Goal: Task Accomplishment & Management: Complete application form

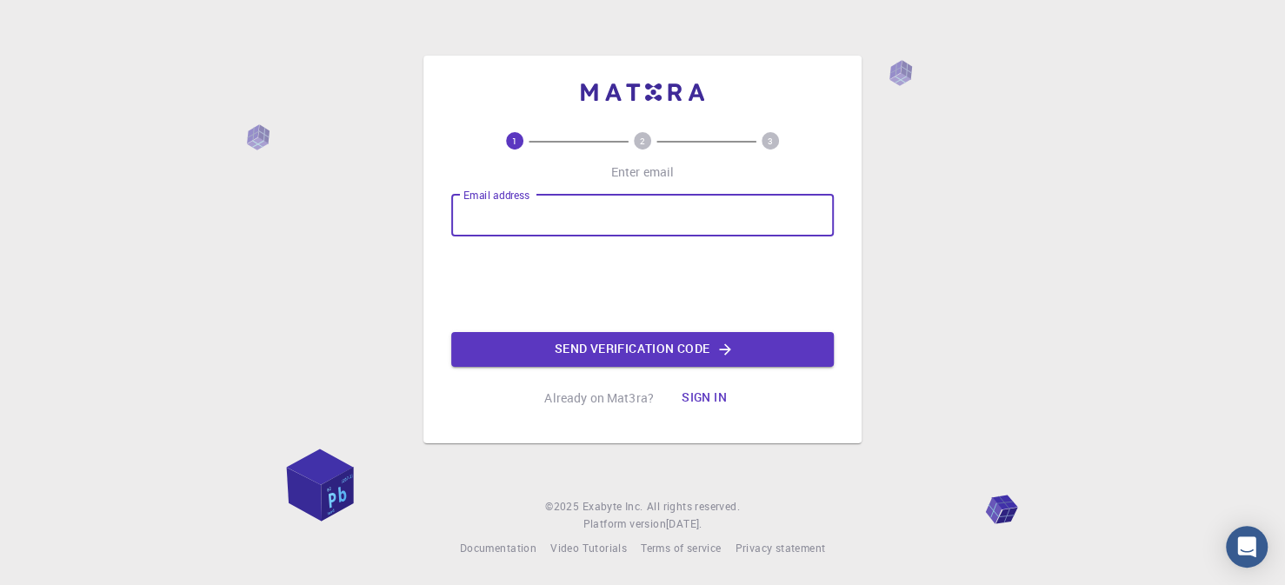
click at [522, 216] on input "Email address" at bounding box center [642, 216] width 383 height 42
type input "ս"
click at [671, 350] on button "Send verification code" at bounding box center [642, 349] width 383 height 35
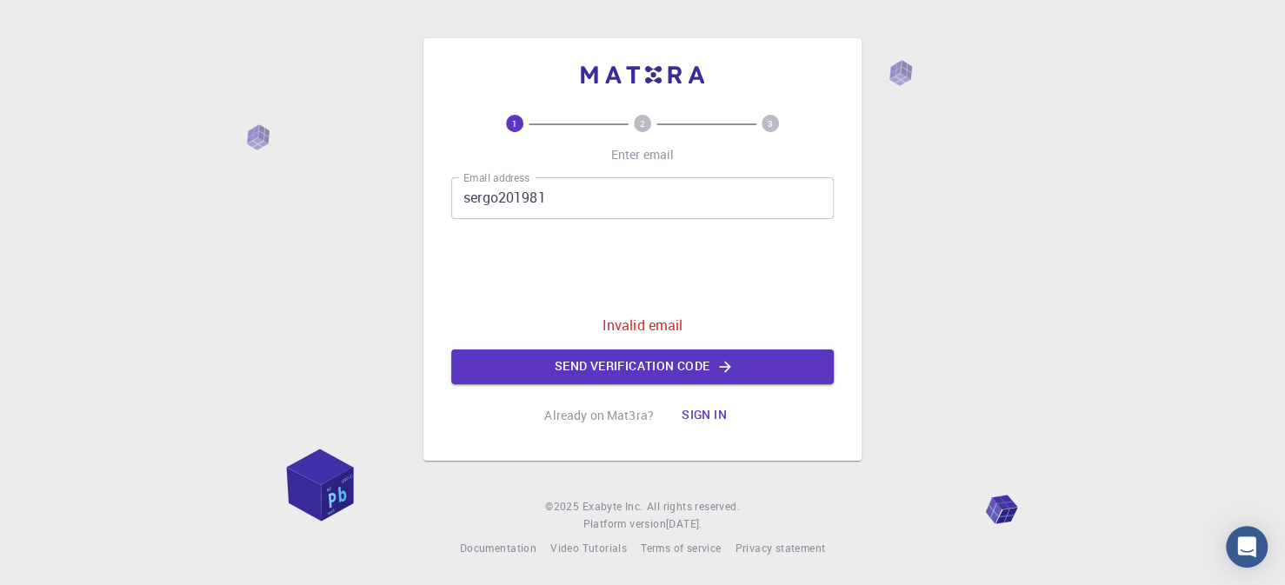
click at [585, 208] on input "sergo201981" at bounding box center [642, 198] width 383 height 42
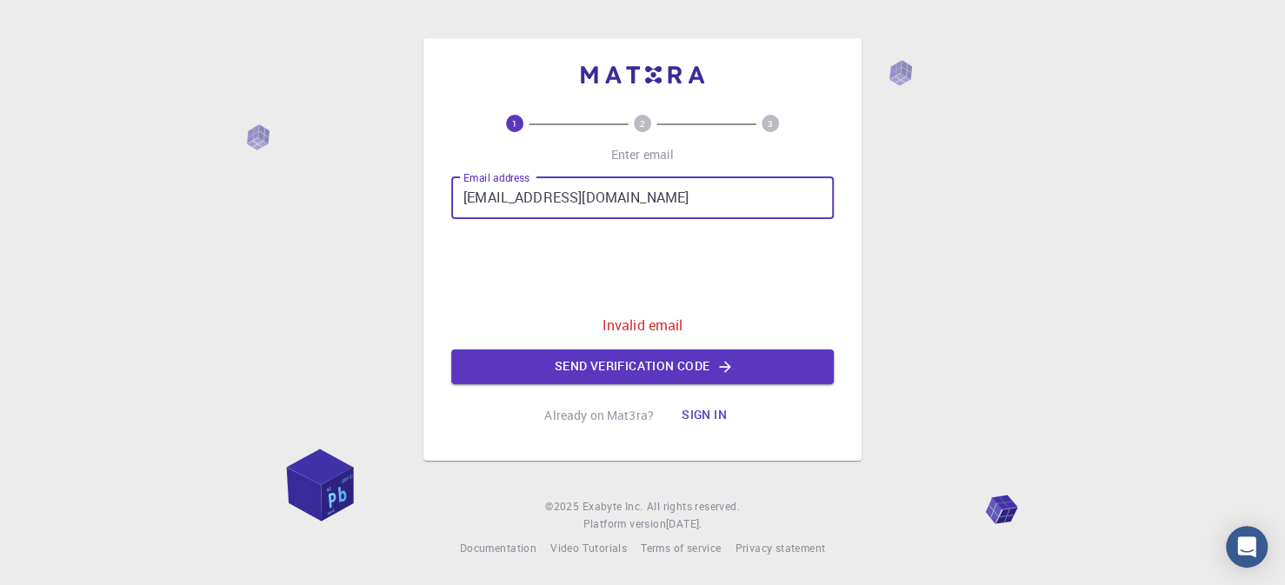
type input "[EMAIL_ADDRESS][DOMAIN_NAME]"
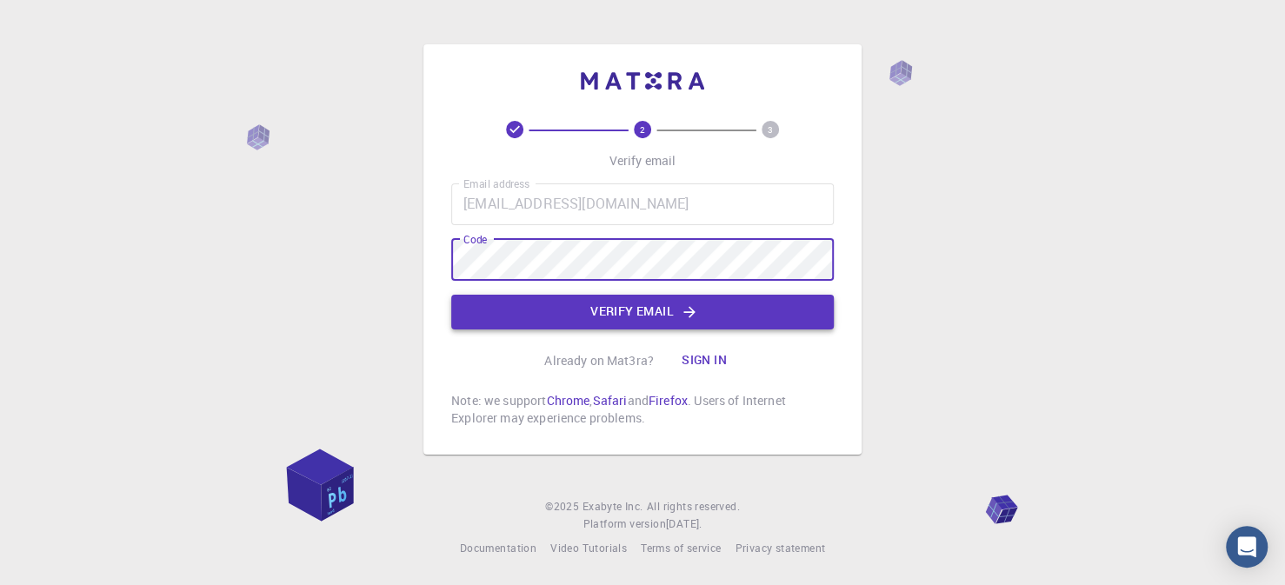
click at [651, 312] on button "Verify email" at bounding box center [642, 312] width 383 height 35
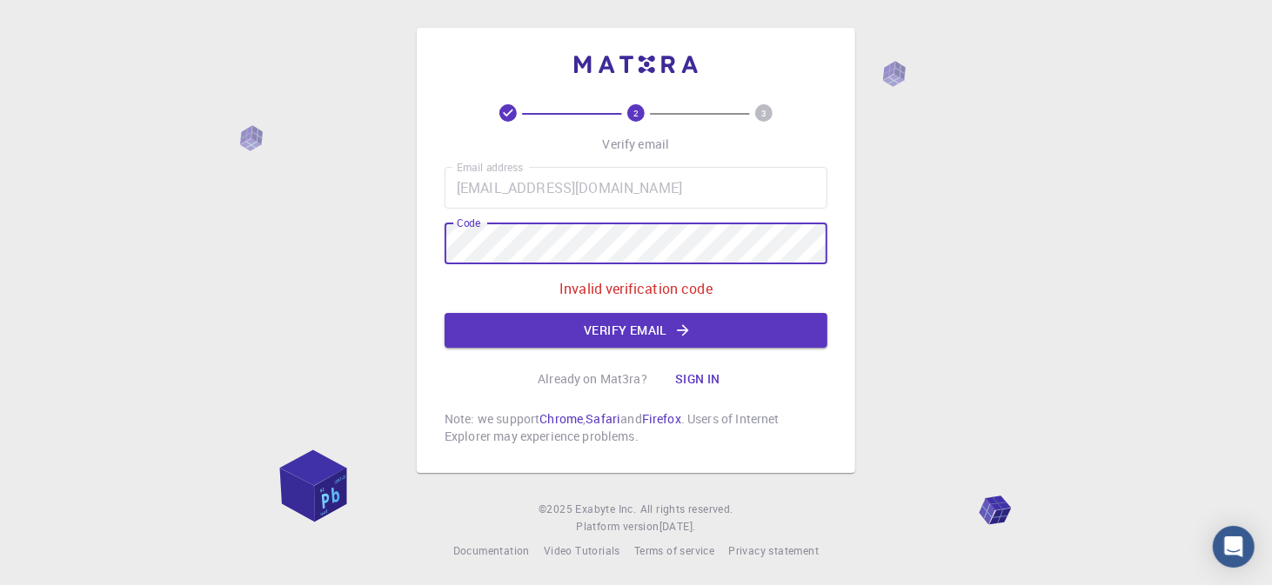
click at [214, 245] on div "2 3 Verify email Email address sergo201981@gmail.com Email address Code Code In…" at bounding box center [636, 294] width 1272 height 588
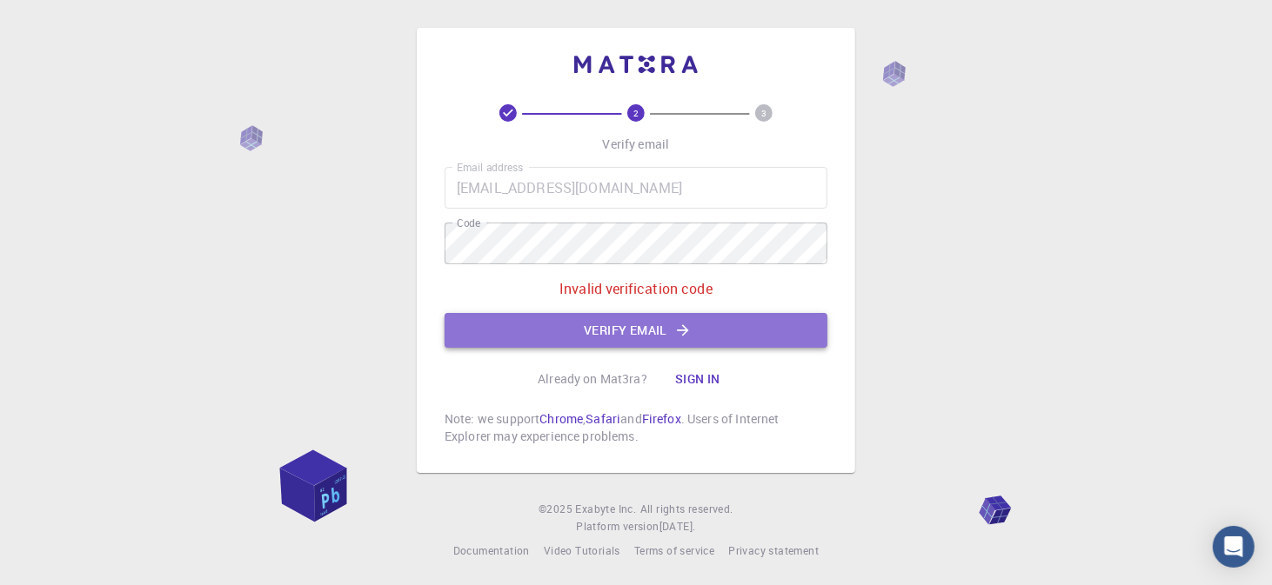
click at [664, 329] on button "Verify email" at bounding box center [635, 330] width 383 height 35
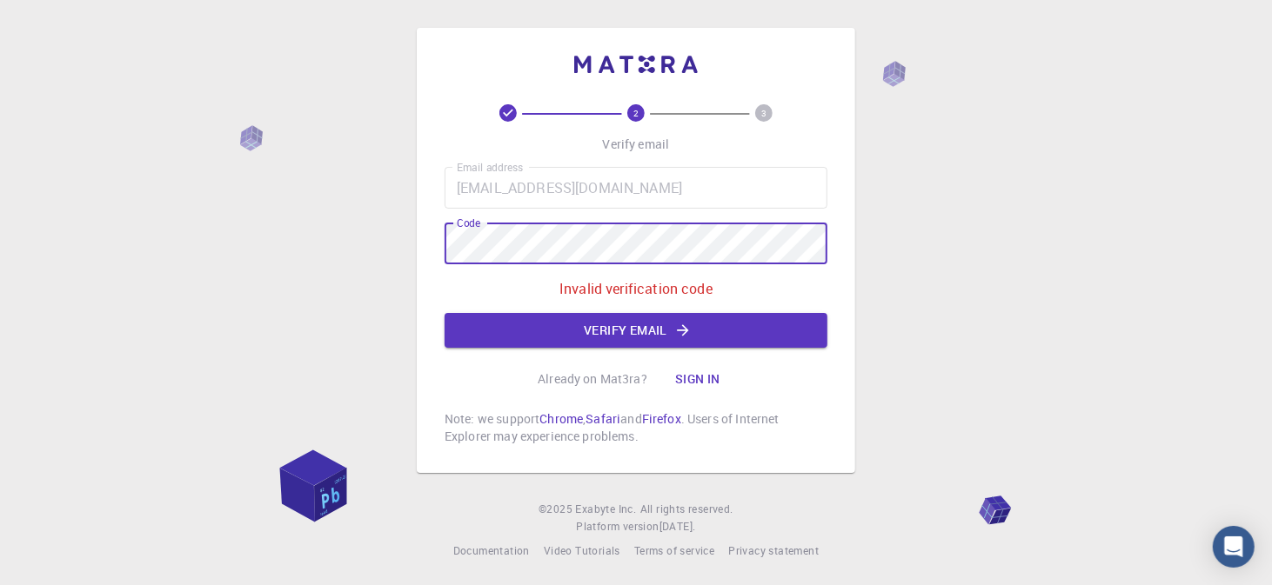
click at [348, 234] on div "2 3 Verify email Email address sergo201981@gmail.com Email address Code Code In…" at bounding box center [636, 294] width 1272 height 588
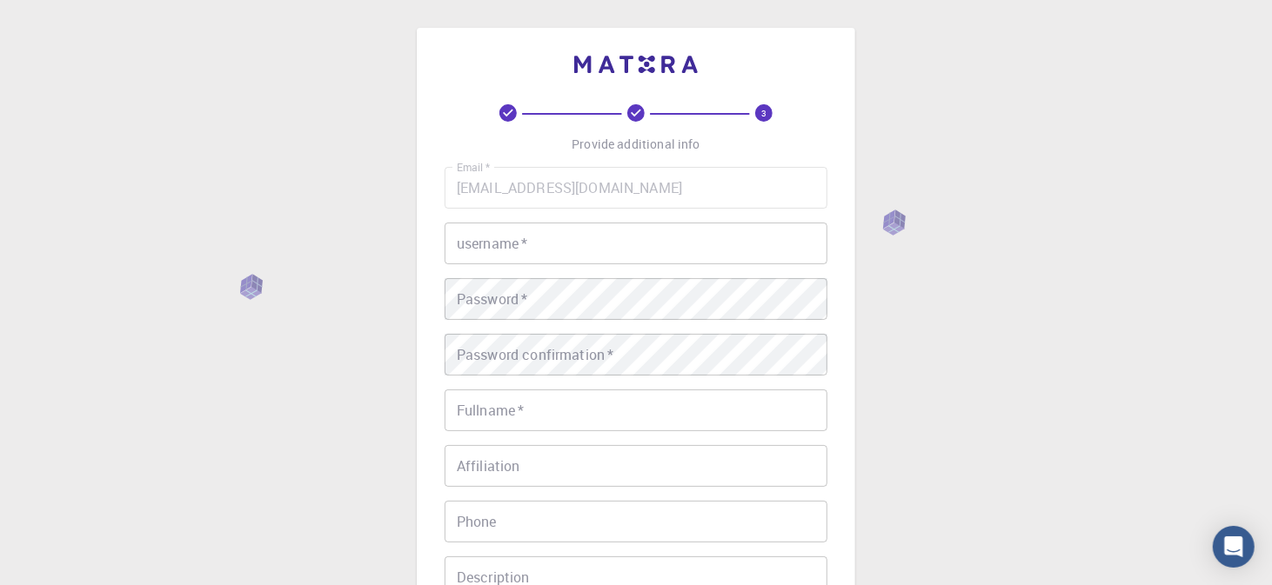
scroll to position [87, 0]
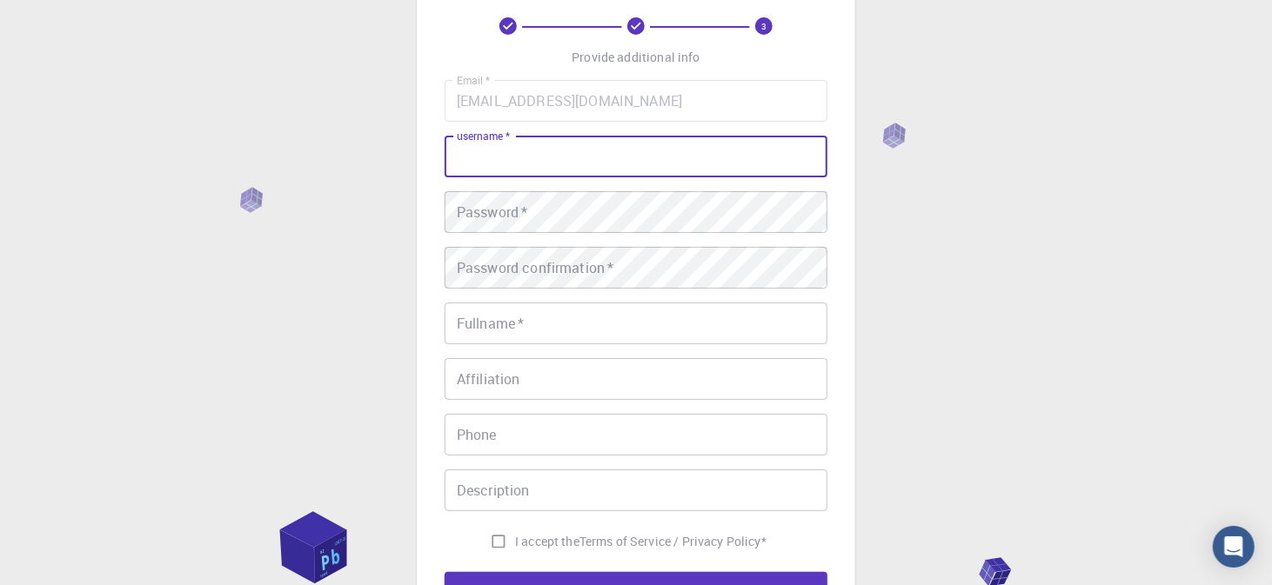
click at [552, 158] on input "username   *" at bounding box center [635, 157] width 383 height 42
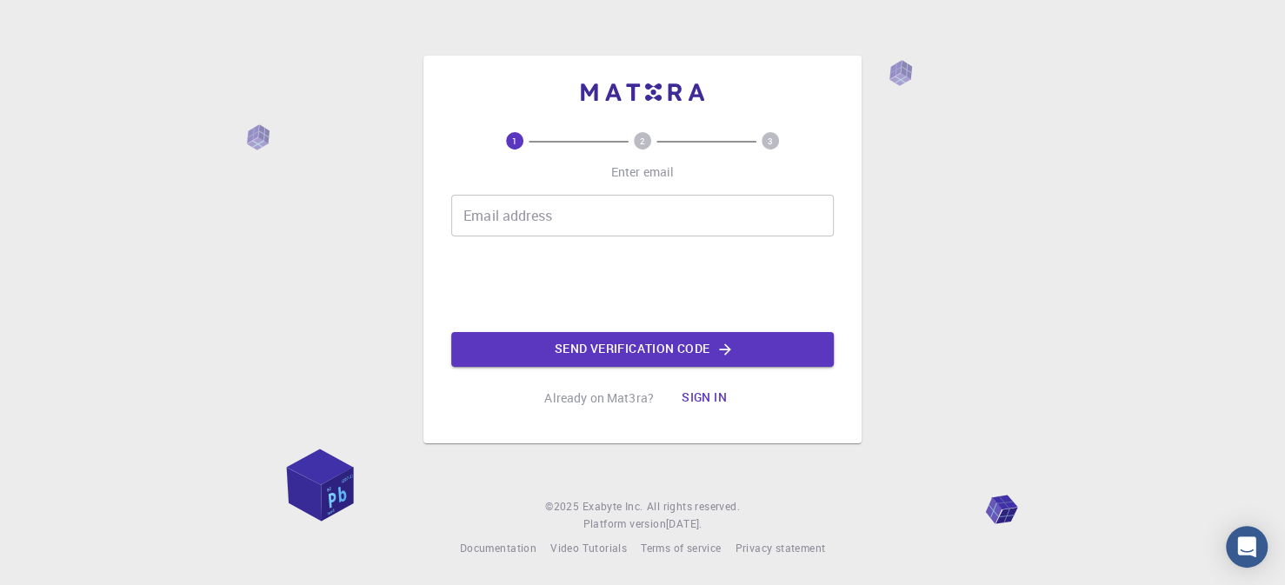
click at [504, 218] on input "Email address" at bounding box center [642, 216] width 383 height 42
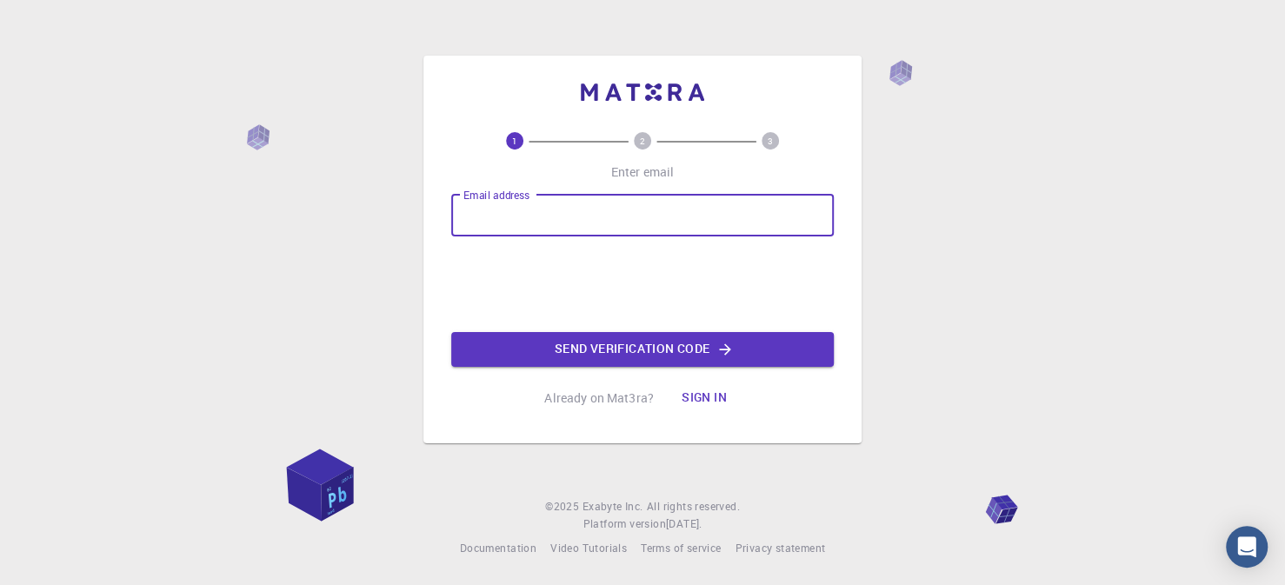
click at [521, 216] on input "Email address" at bounding box center [642, 216] width 383 height 42
type input "[EMAIL_ADDRESS][DOMAIN_NAME]"
click at [618, 351] on button "Send verification code" at bounding box center [642, 349] width 383 height 35
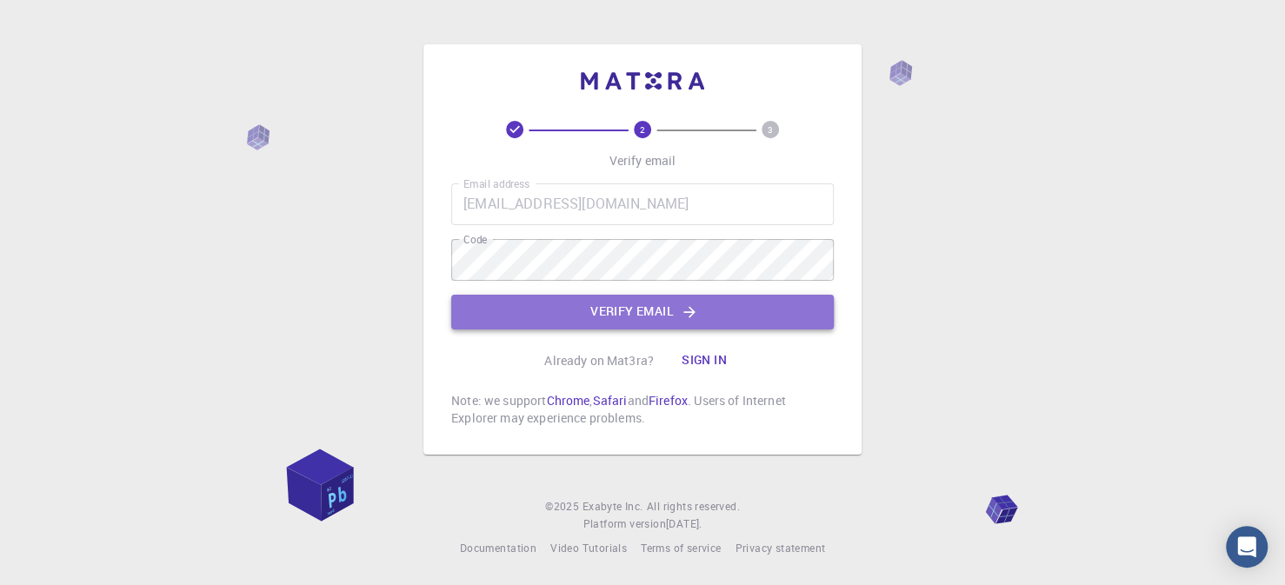
click at [648, 304] on button "Verify email" at bounding box center [642, 312] width 383 height 35
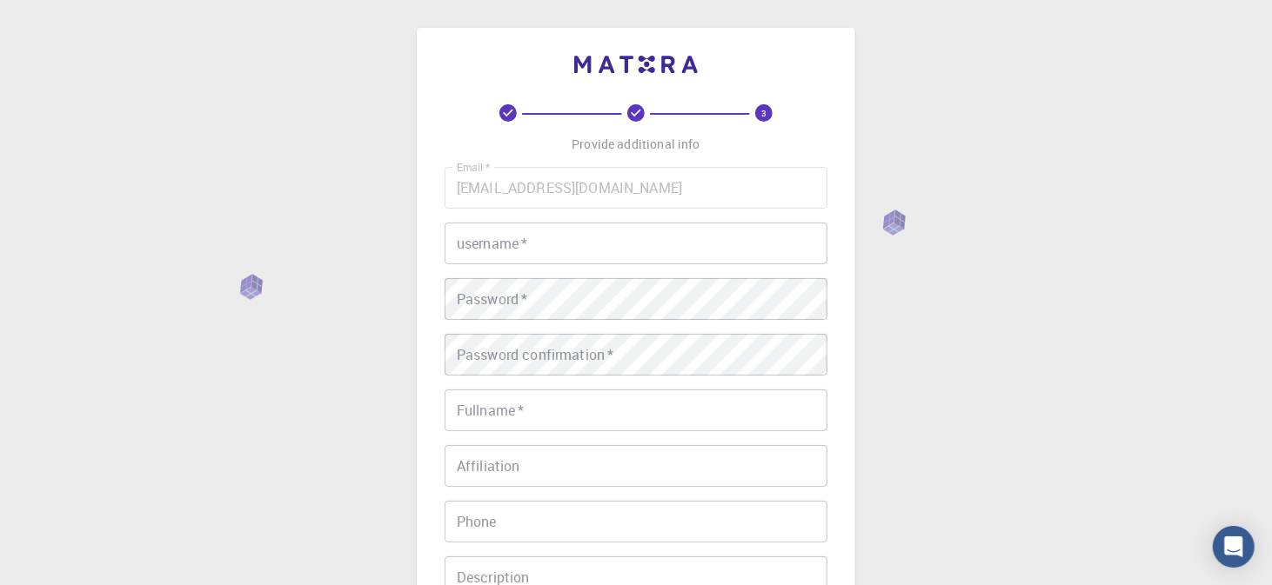
click at [570, 242] on input "username   *" at bounding box center [635, 244] width 383 height 42
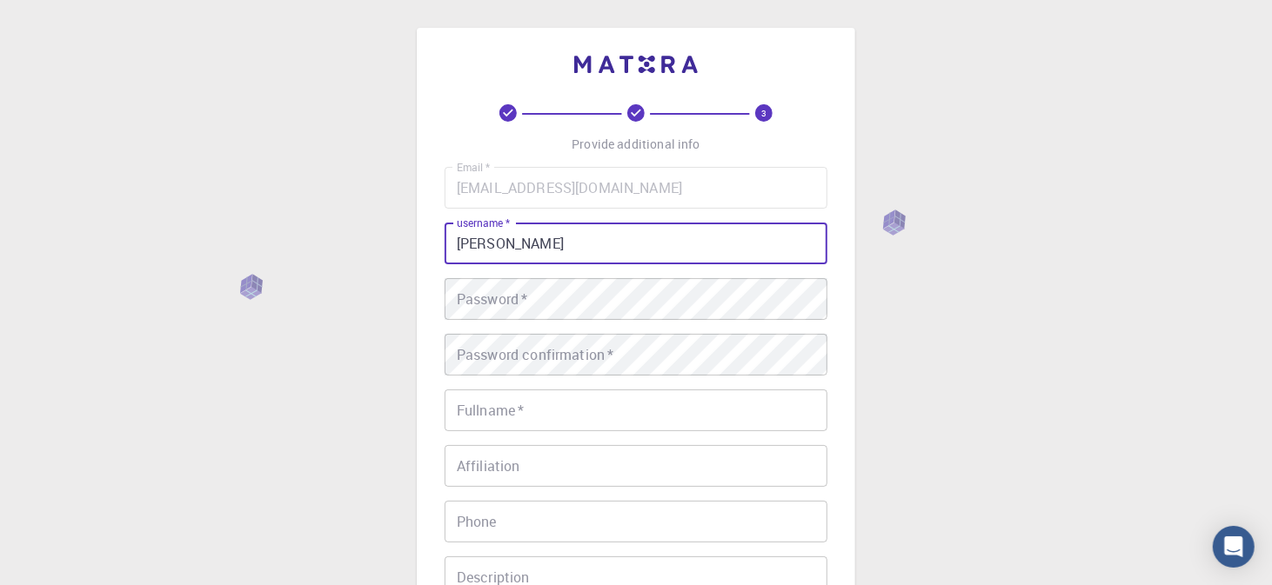
type input "[PERSON_NAME]"
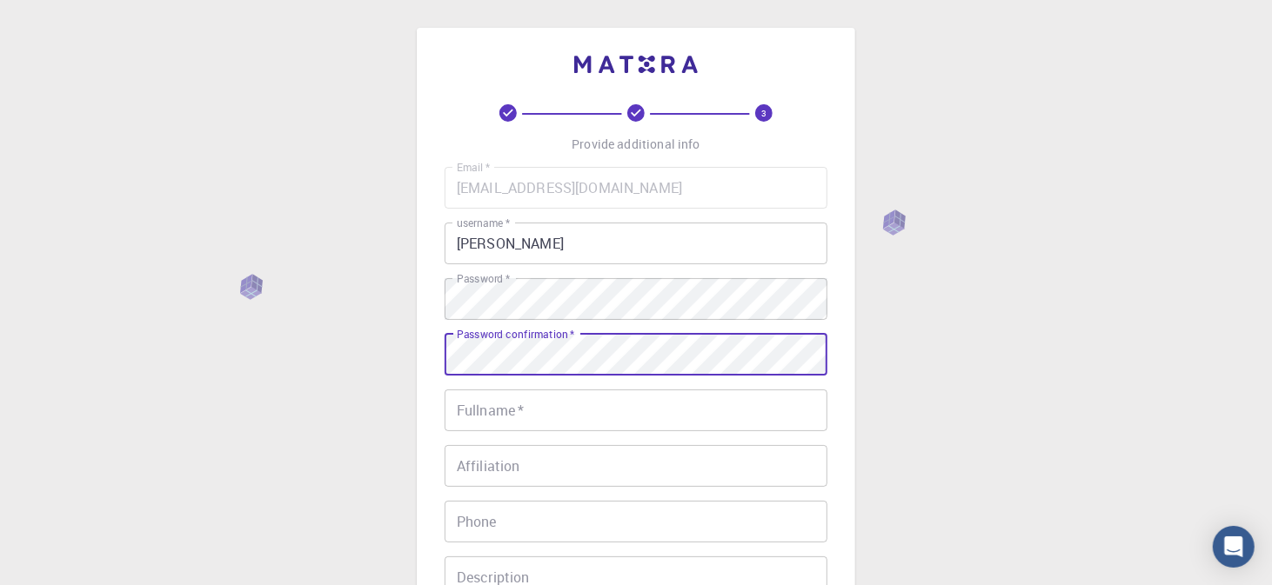
click at [542, 420] on input "Fullname   *" at bounding box center [635, 411] width 383 height 42
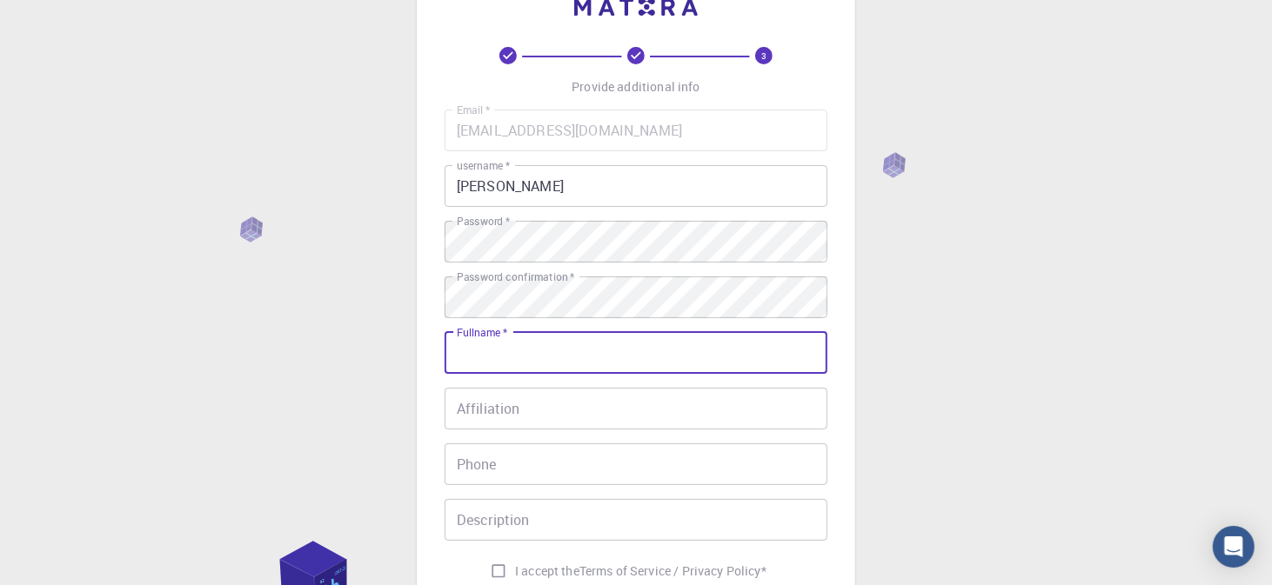
scroll to position [87, 0]
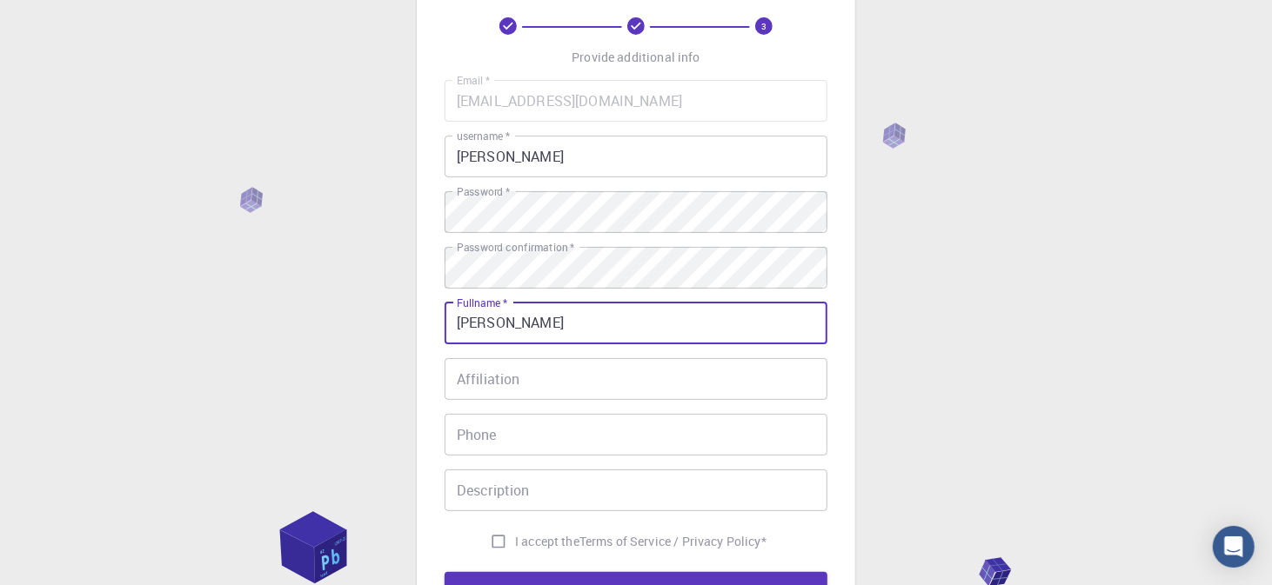
type input "[PERSON_NAME]"
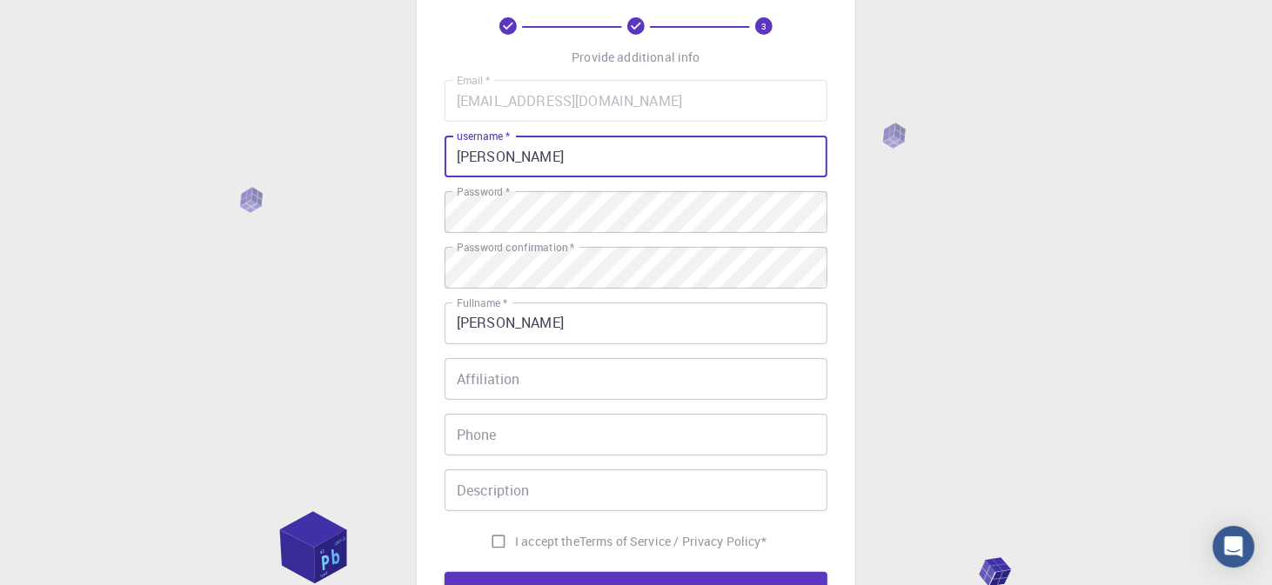
click at [533, 169] on input "[PERSON_NAME]" at bounding box center [635, 157] width 383 height 42
click at [513, 153] on input "Sergo201981" at bounding box center [635, 157] width 383 height 42
type input "Sergo201981"
click at [571, 323] on input "[PERSON_NAME]" at bounding box center [635, 324] width 383 height 42
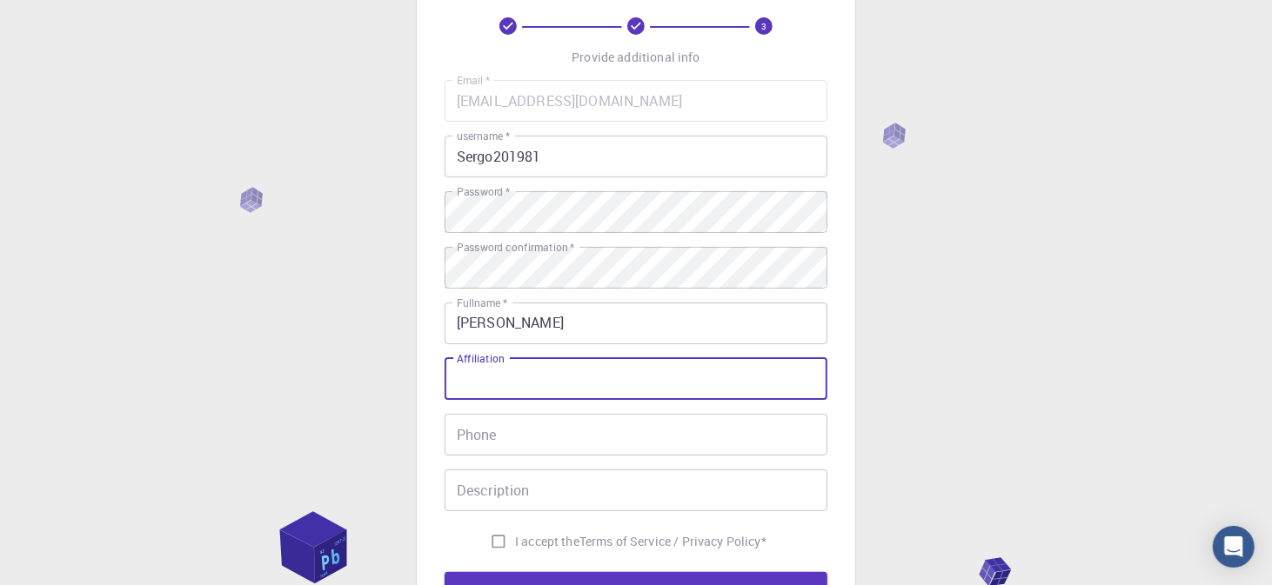
click at [528, 383] on input "Affiliation" at bounding box center [635, 379] width 383 height 42
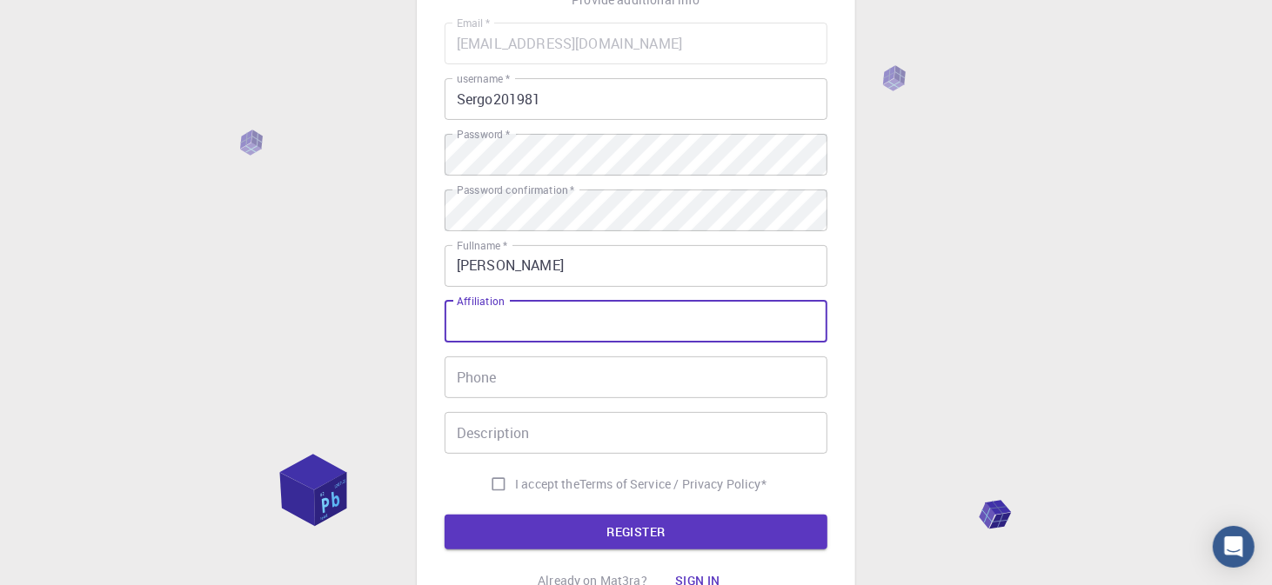
scroll to position [174, 0]
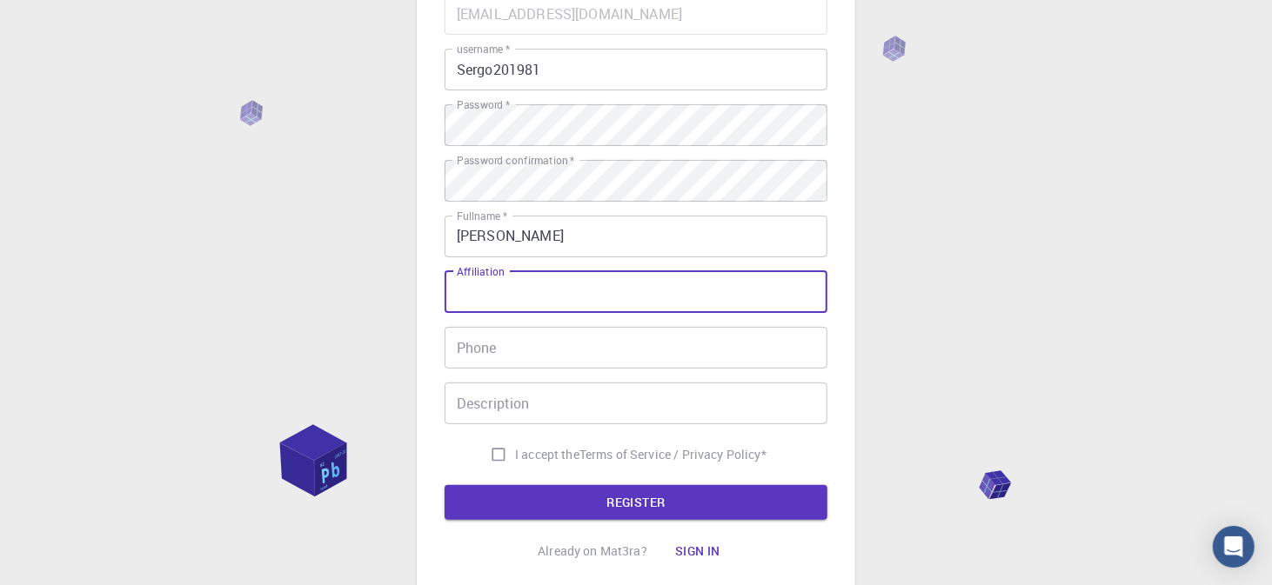
click at [520, 350] on input "Phone" at bounding box center [635, 348] width 383 height 42
click at [527, 292] on input "Affiliation" at bounding box center [635, 292] width 383 height 42
click at [528, 297] on input "Affiliation" at bounding box center [635, 292] width 383 height 42
type input "Armenian"
click at [504, 340] on input "Phone" at bounding box center [635, 348] width 383 height 42
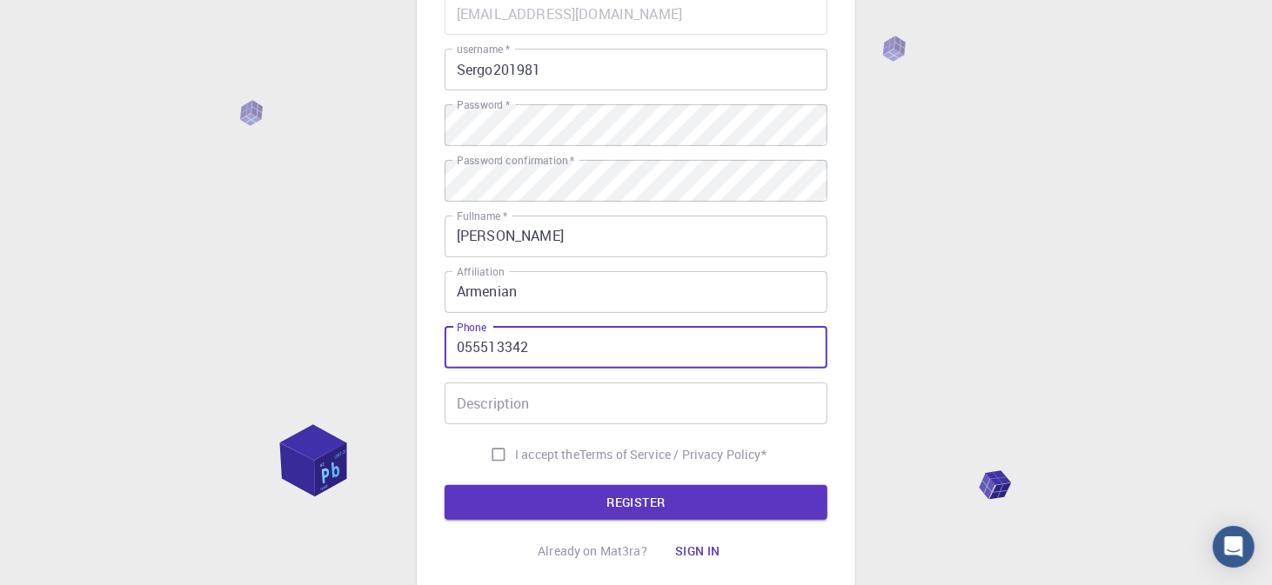
drag, startPoint x: 464, startPoint y: 346, endPoint x: 408, endPoint y: 344, distance: 56.6
click at [408, 344] on div "3 Provide additional info Email   * [EMAIL_ADDRESS][DOMAIN_NAME] Email   * user…" at bounding box center [636, 268] width 1272 height 885
type input "[PHONE_NUMBER]"
click at [605, 404] on input "Description" at bounding box center [635, 404] width 383 height 42
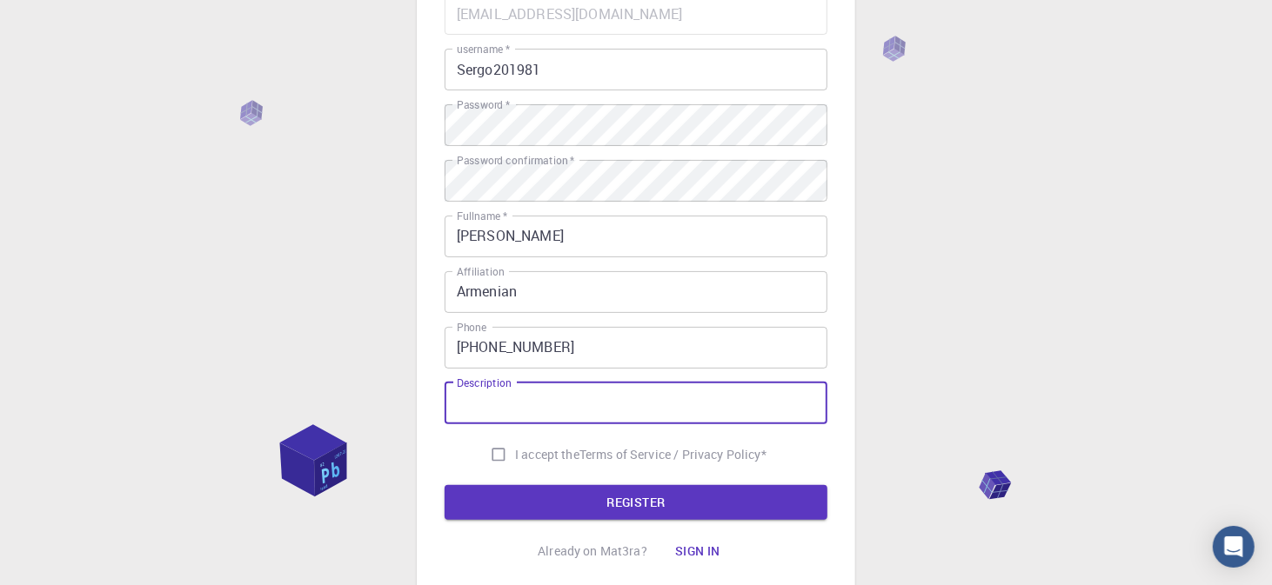
click at [598, 346] on input "[PHONE_NUMBER]" at bounding box center [635, 348] width 383 height 42
click at [582, 391] on input "Description" at bounding box center [635, 404] width 383 height 42
click at [566, 405] on input "Description" at bounding box center [635, 404] width 383 height 42
drag, startPoint x: 577, startPoint y: 405, endPoint x: 284, endPoint y: 405, distance: 293.1
click at [284, 405] on div "3 Provide additional info Email   * [EMAIL_ADDRESS][DOMAIN_NAME] Email   * user…" at bounding box center [636, 268] width 1272 height 885
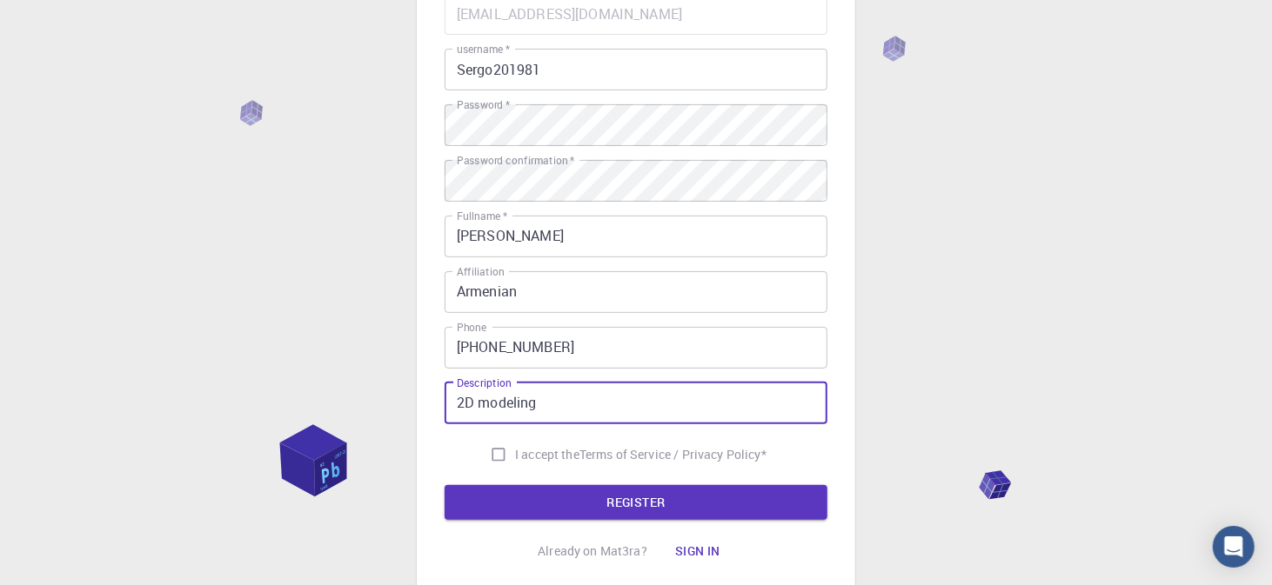
type input "2D modeling"
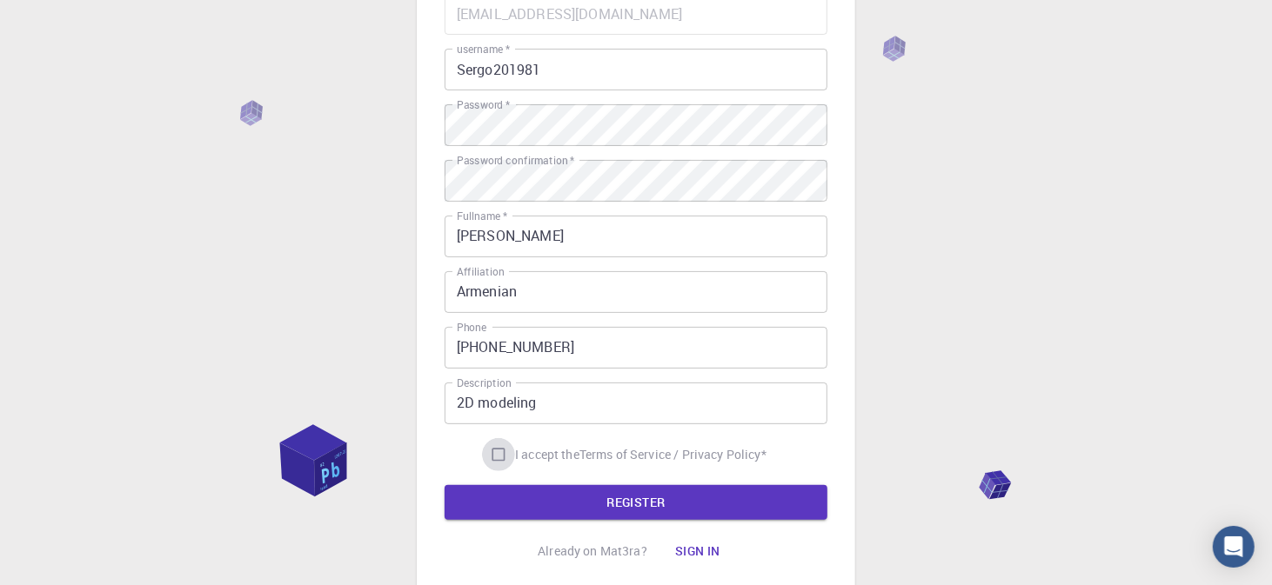
click at [504, 455] on input "I accept the Terms of Service / Privacy Policy *" at bounding box center [498, 454] width 33 height 33
checkbox input "true"
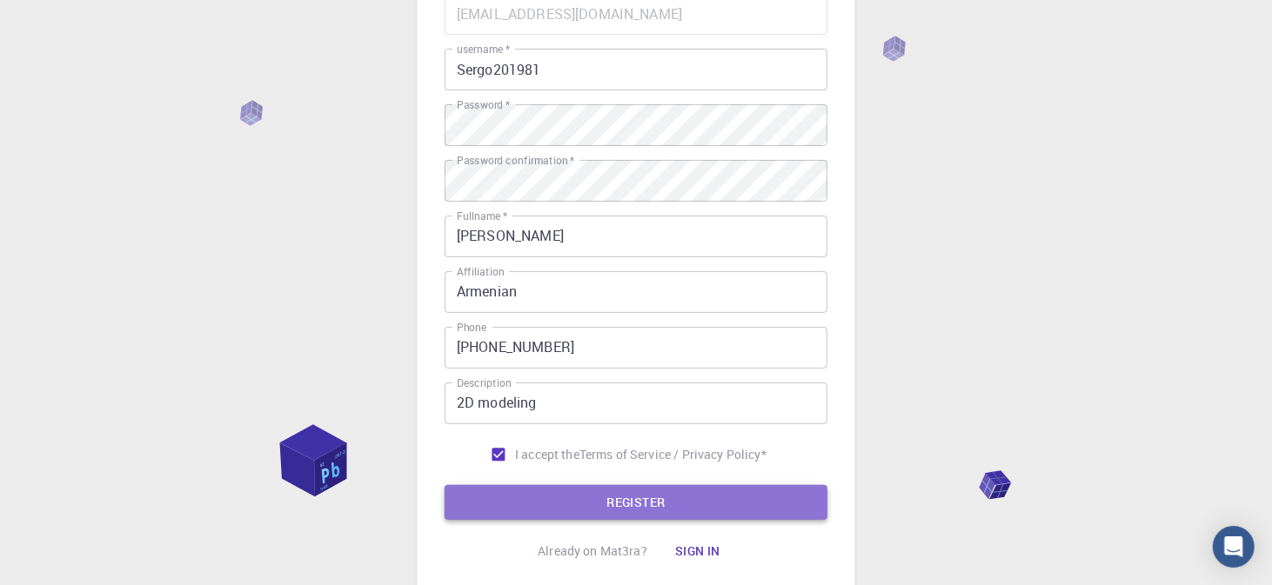
click at [652, 503] on button "REGISTER" at bounding box center [635, 502] width 383 height 35
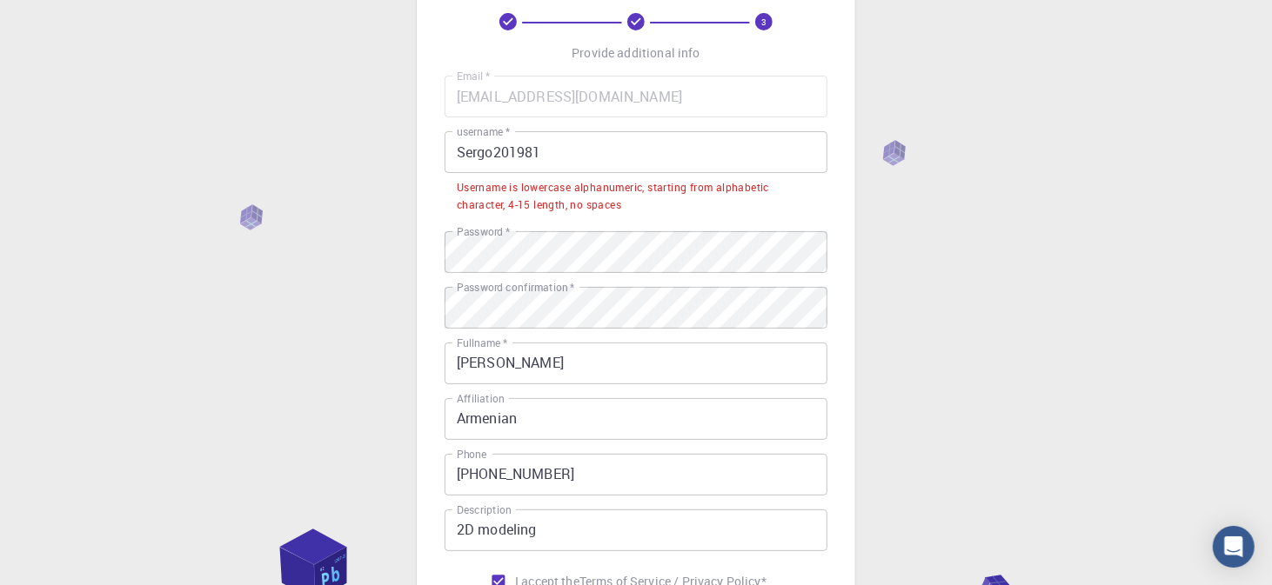
scroll to position [0, 0]
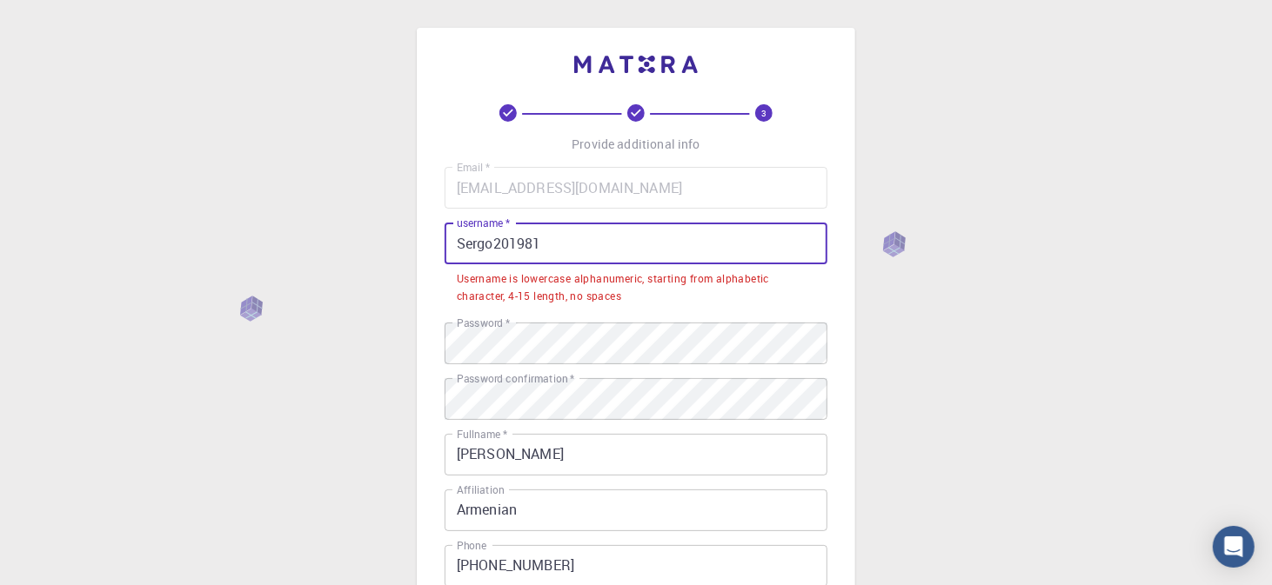
click at [490, 243] on input "Sergo201981" at bounding box center [635, 244] width 383 height 42
click at [471, 249] on input "Sergo201981" at bounding box center [635, 244] width 383 height 42
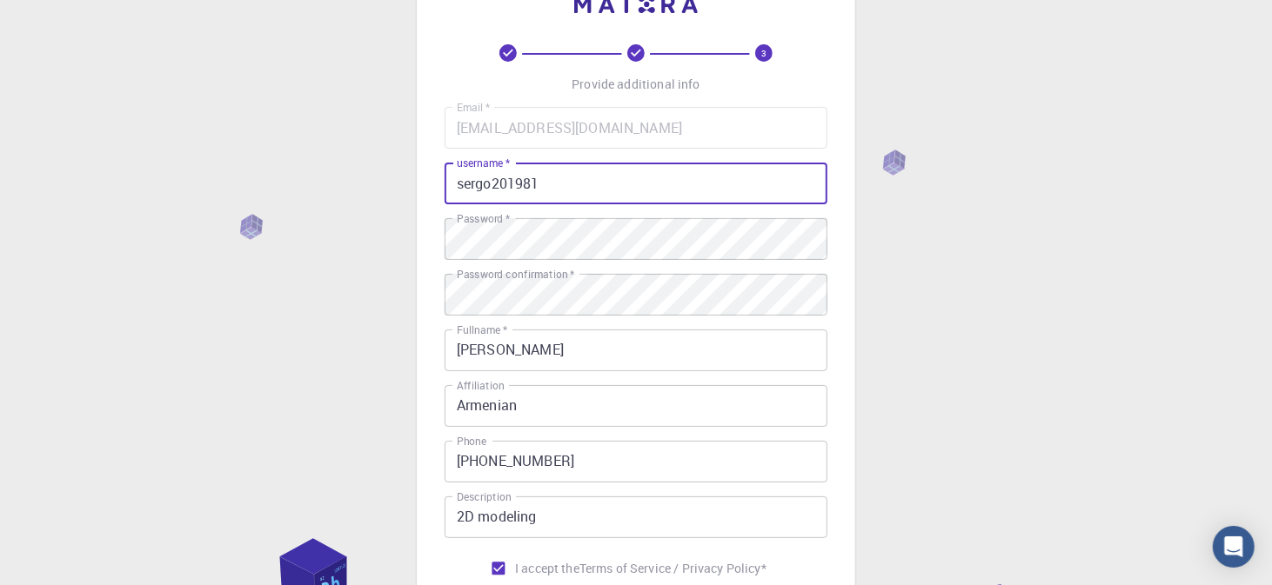
scroll to position [261, 0]
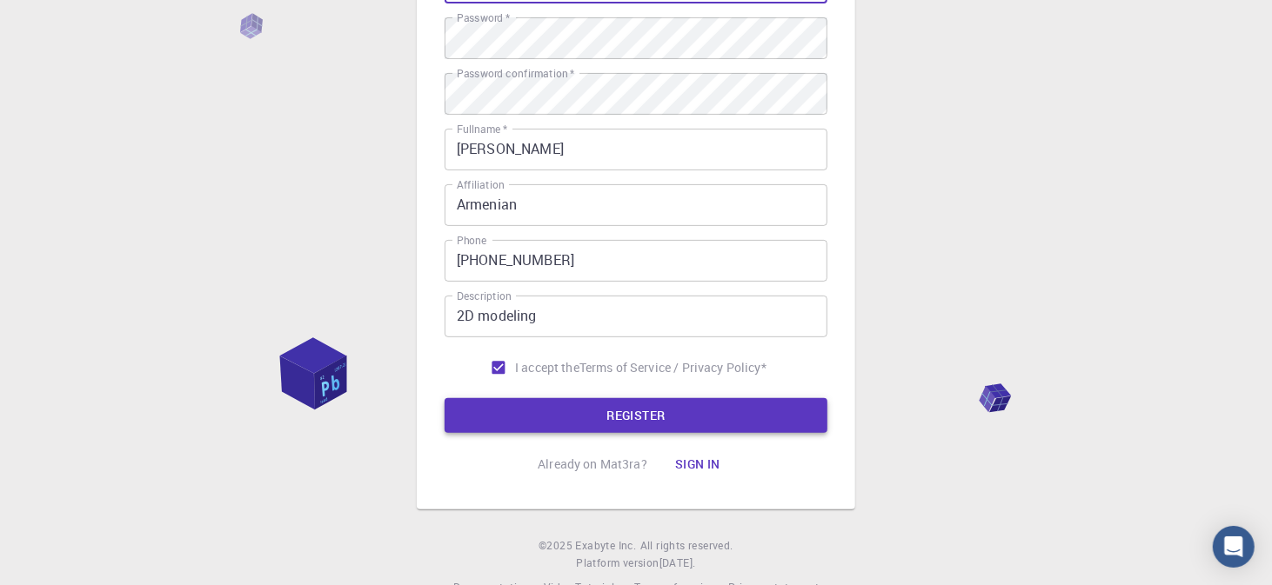
type input "sergo201981"
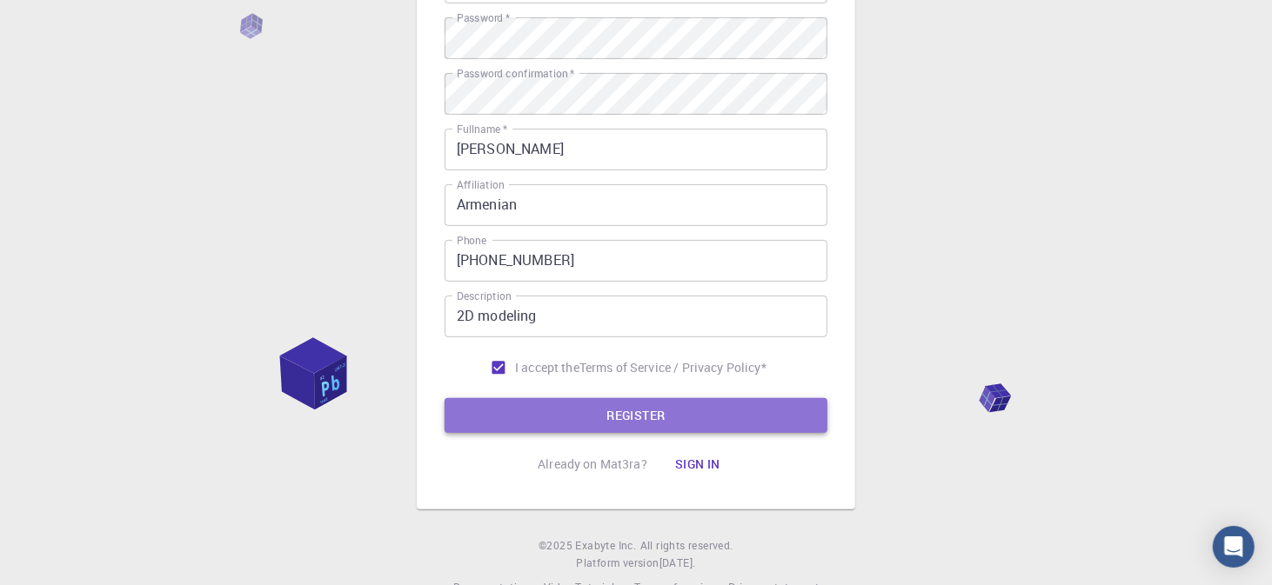
click at [674, 414] on button "REGISTER" at bounding box center [635, 415] width 383 height 35
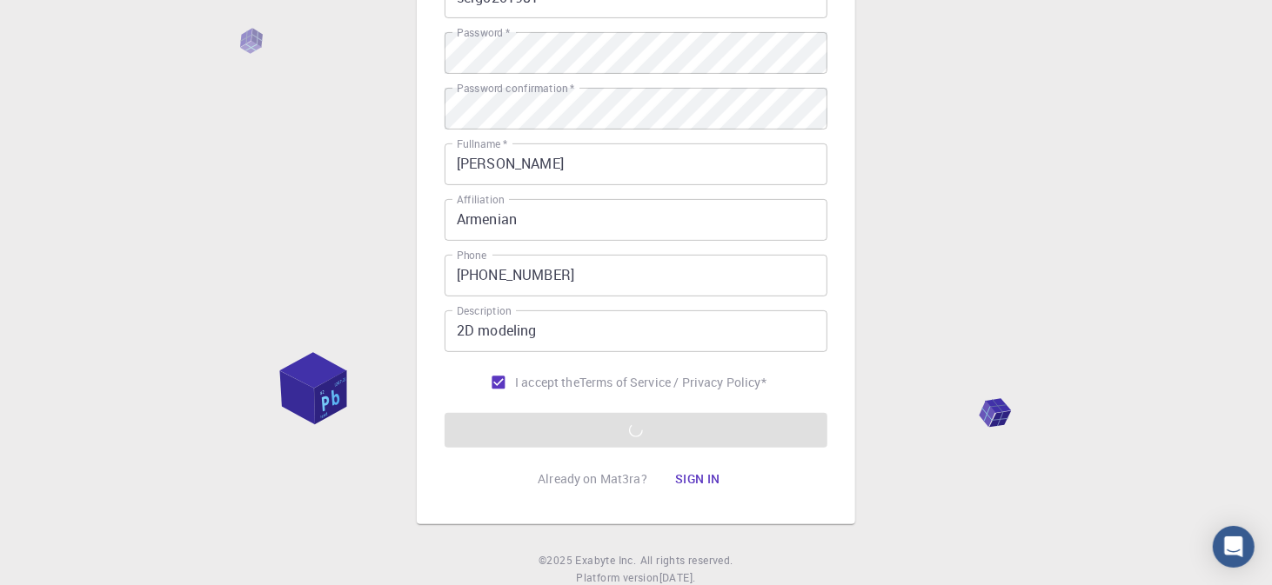
scroll to position [301, 0]
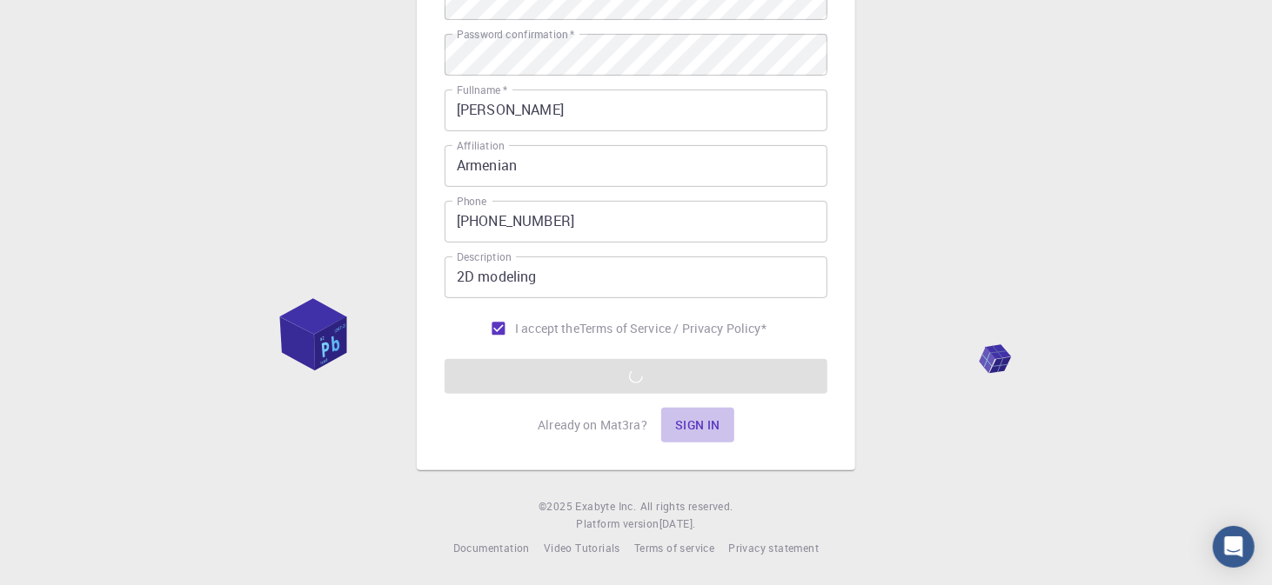
click at [699, 420] on button "Sign in" at bounding box center [697, 425] width 73 height 35
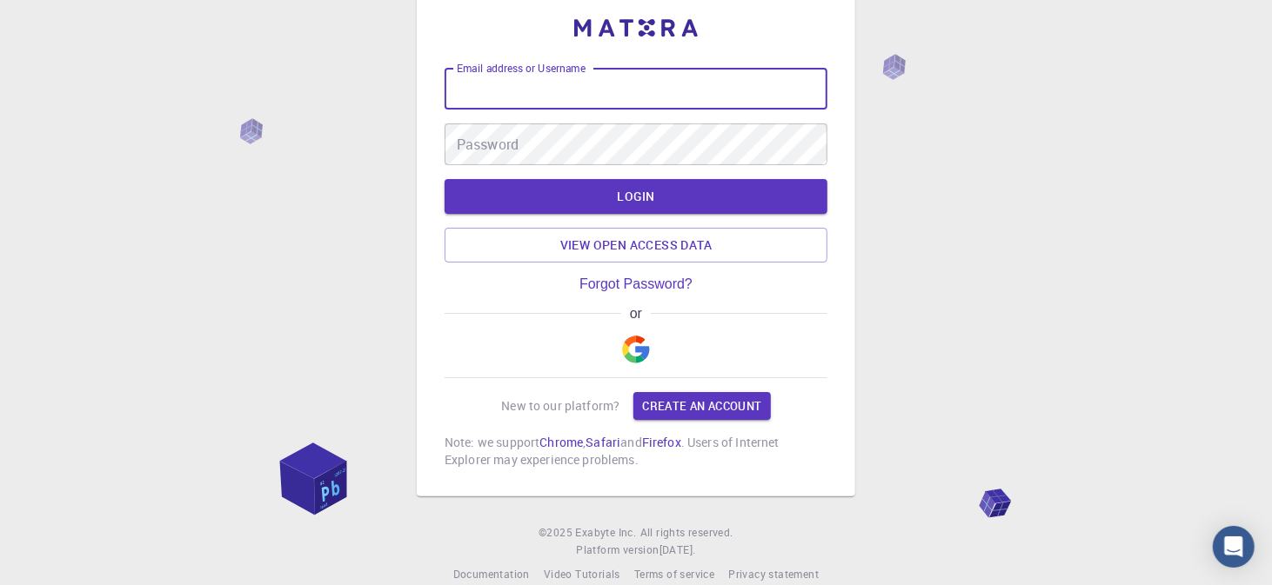
click at [562, 84] on input "Email address or Username" at bounding box center [635, 89] width 383 height 42
type input "[EMAIL_ADDRESS][DOMAIN_NAME]"
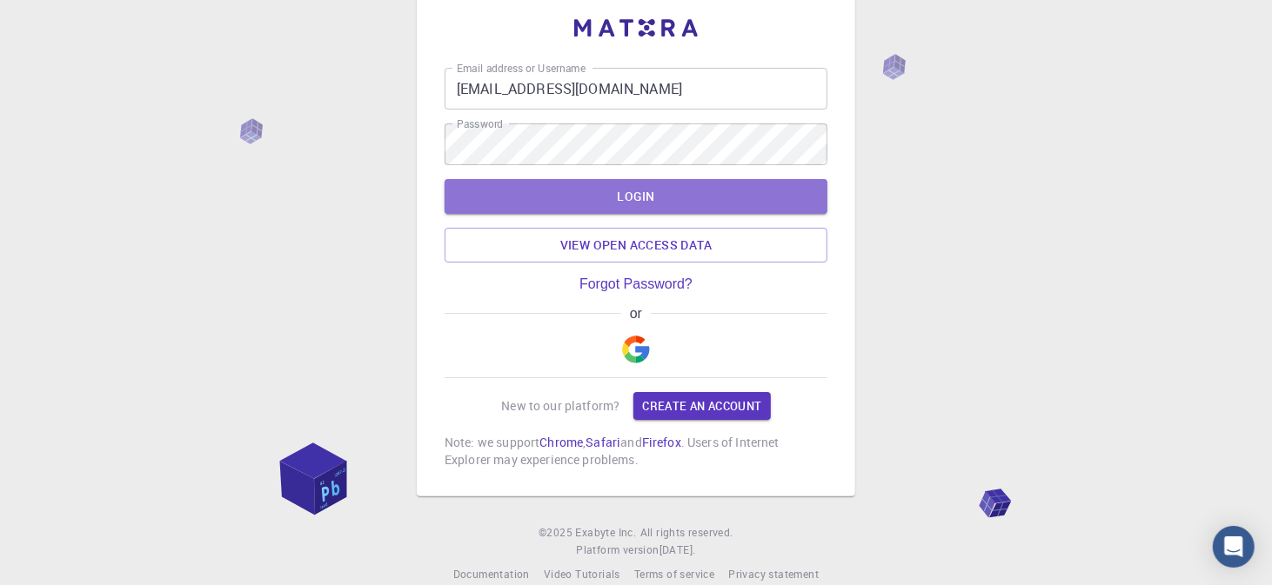
click at [633, 192] on button "LOGIN" at bounding box center [635, 196] width 383 height 35
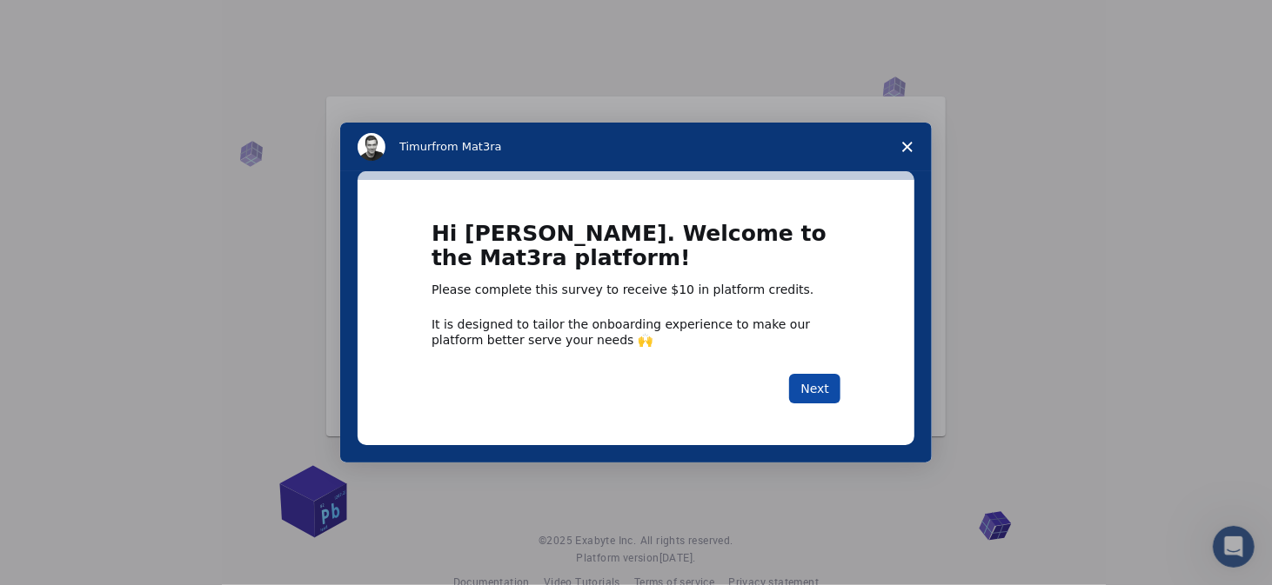
click at [817, 387] on button "Next" at bounding box center [814, 389] width 51 height 30
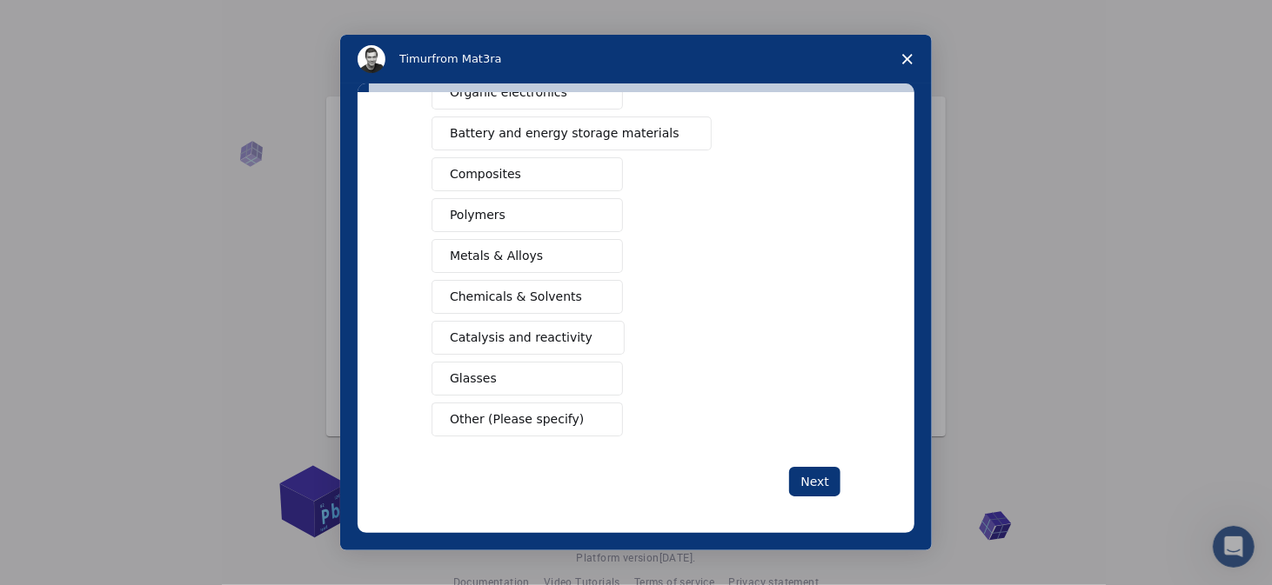
scroll to position [35, 0]
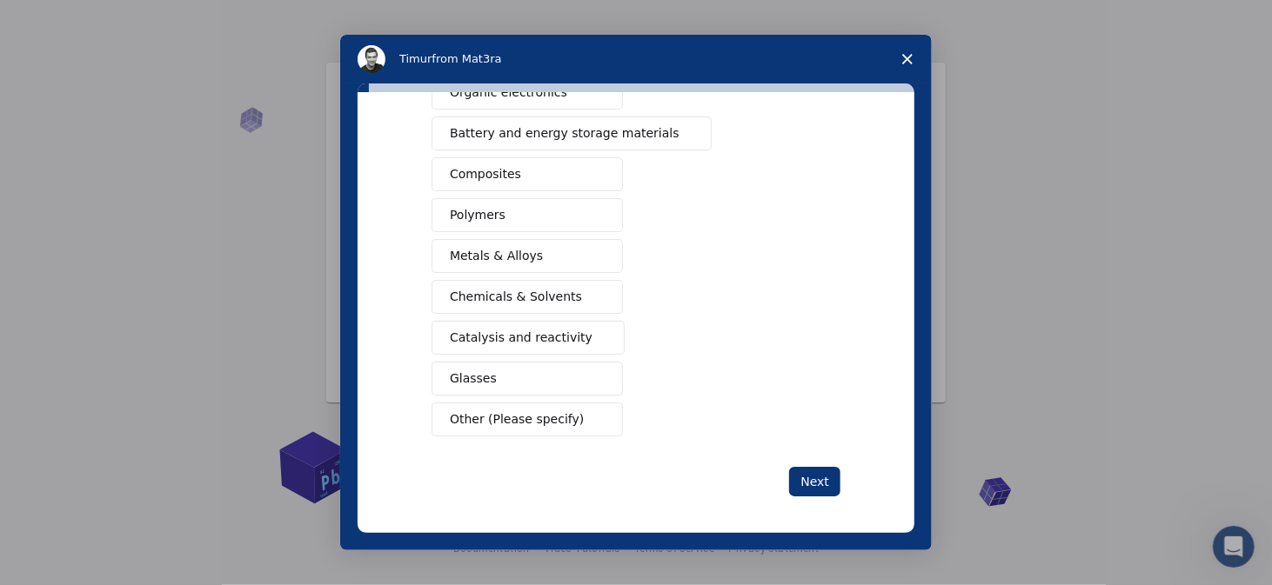
click at [504, 412] on span "Other (Please specify)" at bounding box center [517, 420] width 134 height 18
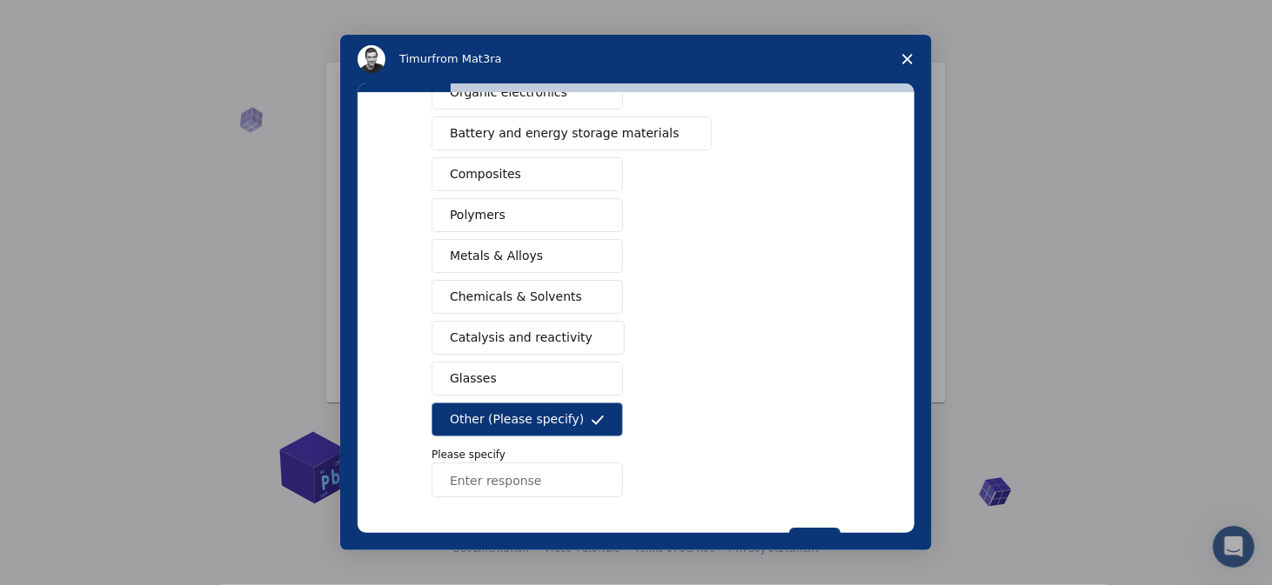
click at [492, 483] on input "Enter response" at bounding box center [526, 480] width 191 height 35
drag, startPoint x: 561, startPoint y: 477, endPoint x: 324, endPoint y: 484, distance: 237.5
click at [325, 484] on div "[PERSON_NAME] from Mat3ra What type(s) of materials are you interested in? Semi…" at bounding box center [636, 292] width 1272 height 585
paste input "Technology and art"
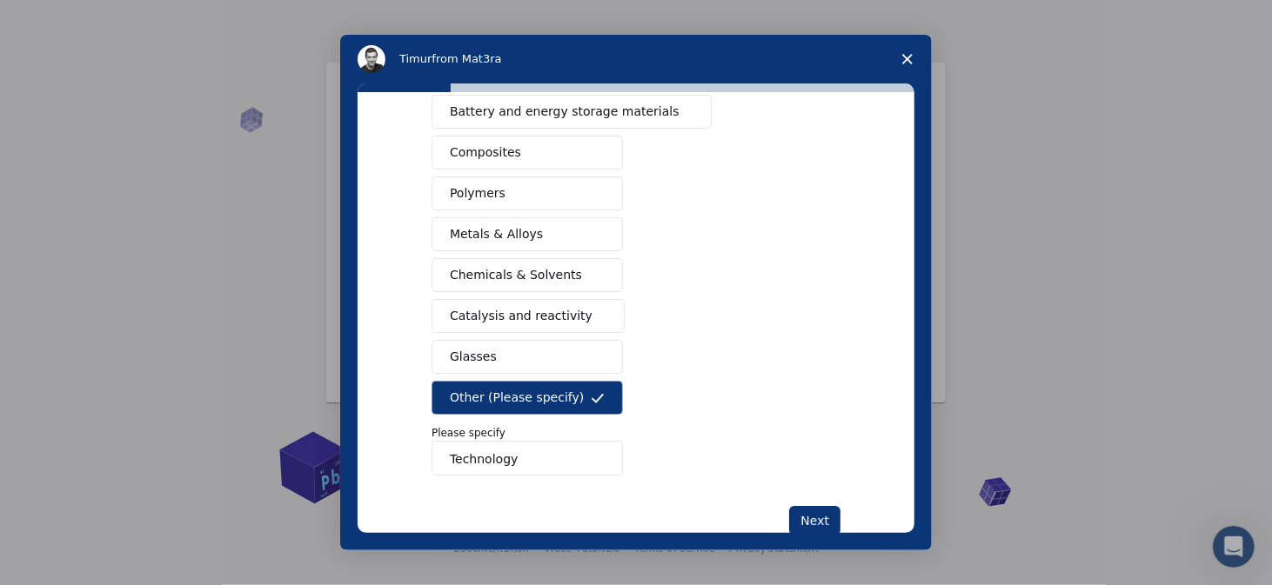
scroll to position [310, 0]
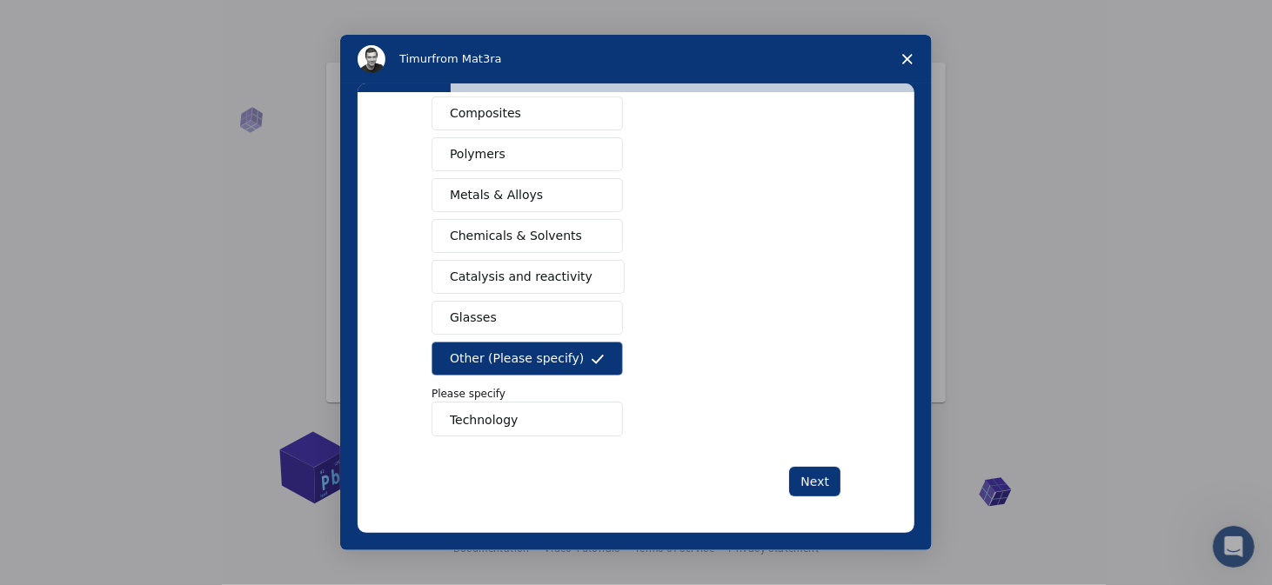
click at [524, 420] on input "Technology" at bounding box center [526, 419] width 191 height 35
type input "Technology"
click at [813, 478] on button "Next" at bounding box center [814, 482] width 51 height 30
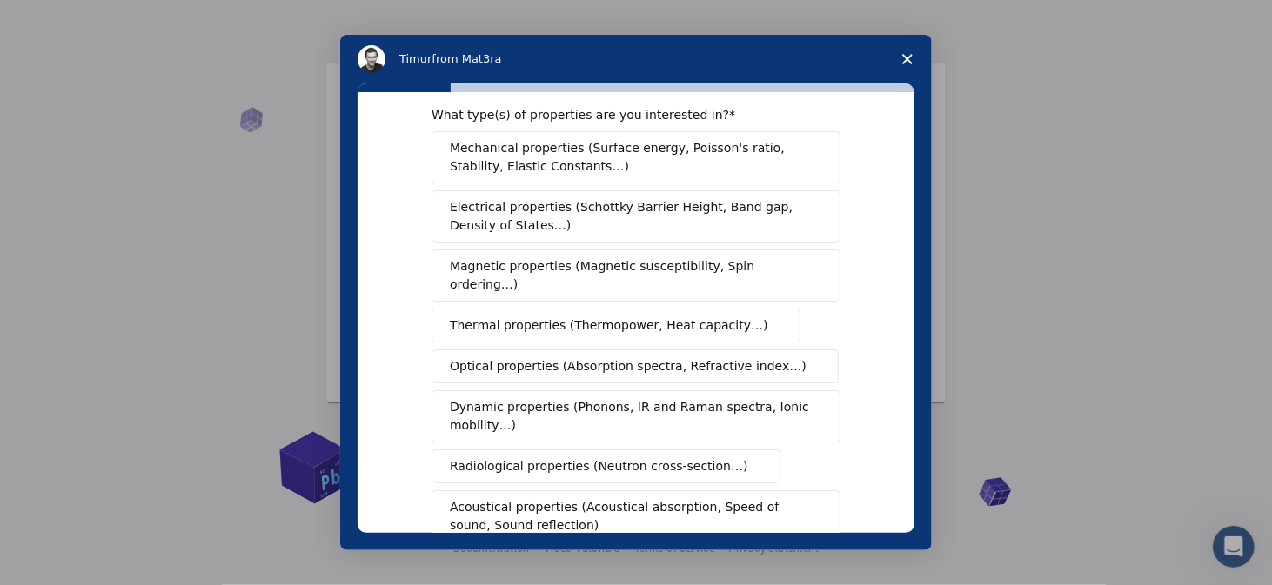
scroll to position [0, 0]
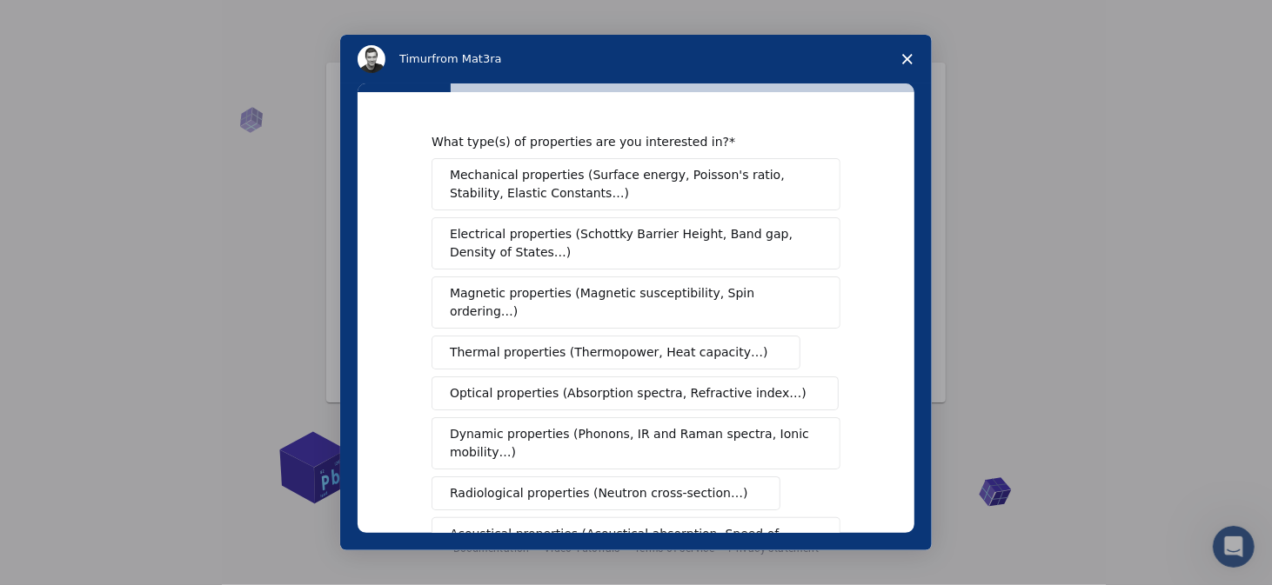
click at [531, 181] on span "Mechanical properties (Surface energy, Poisson's ratio, Stability, Elastic Cons…" at bounding box center [631, 184] width 363 height 37
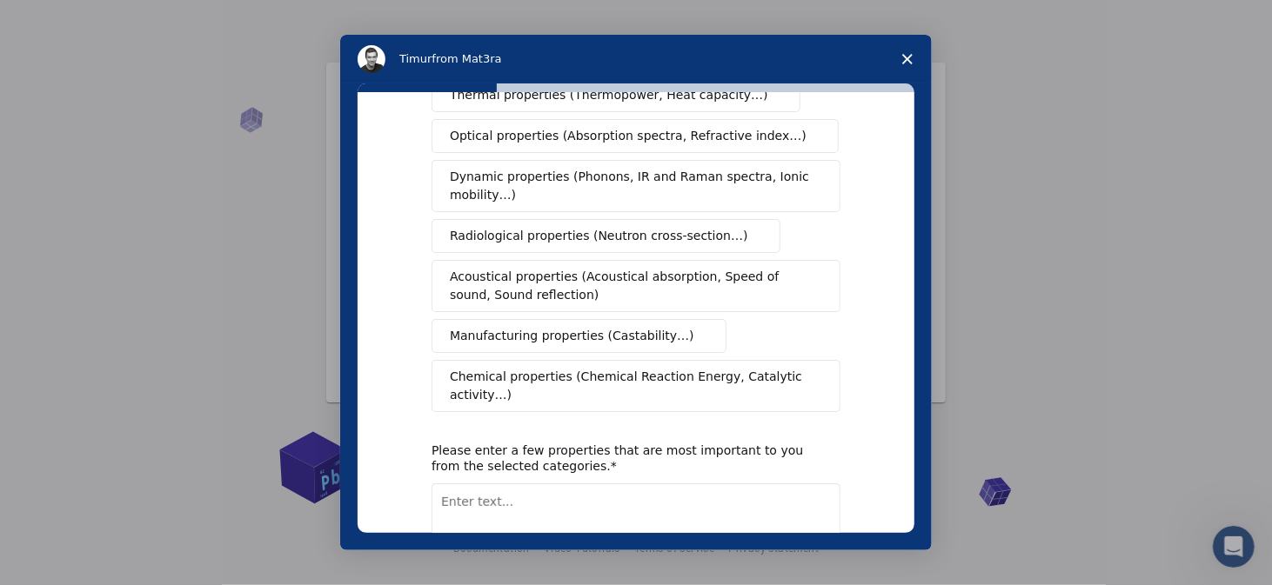
scroll to position [261, 0]
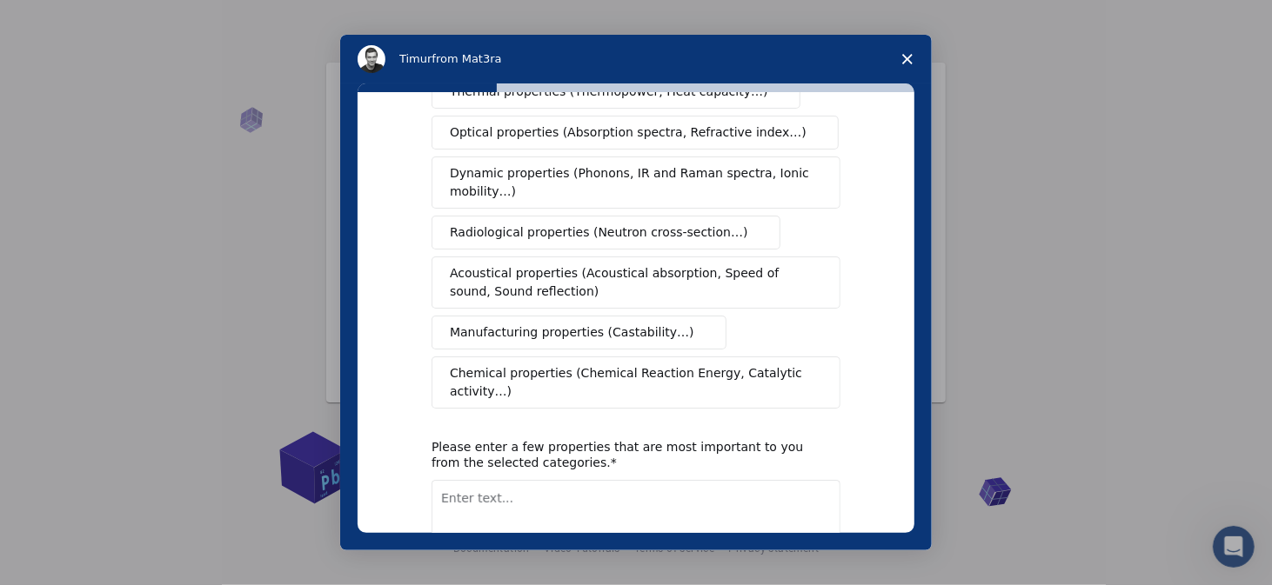
click at [475, 324] on span "Manufacturing properties (Castability…)" at bounding box center [572, 333] width 244 height 18
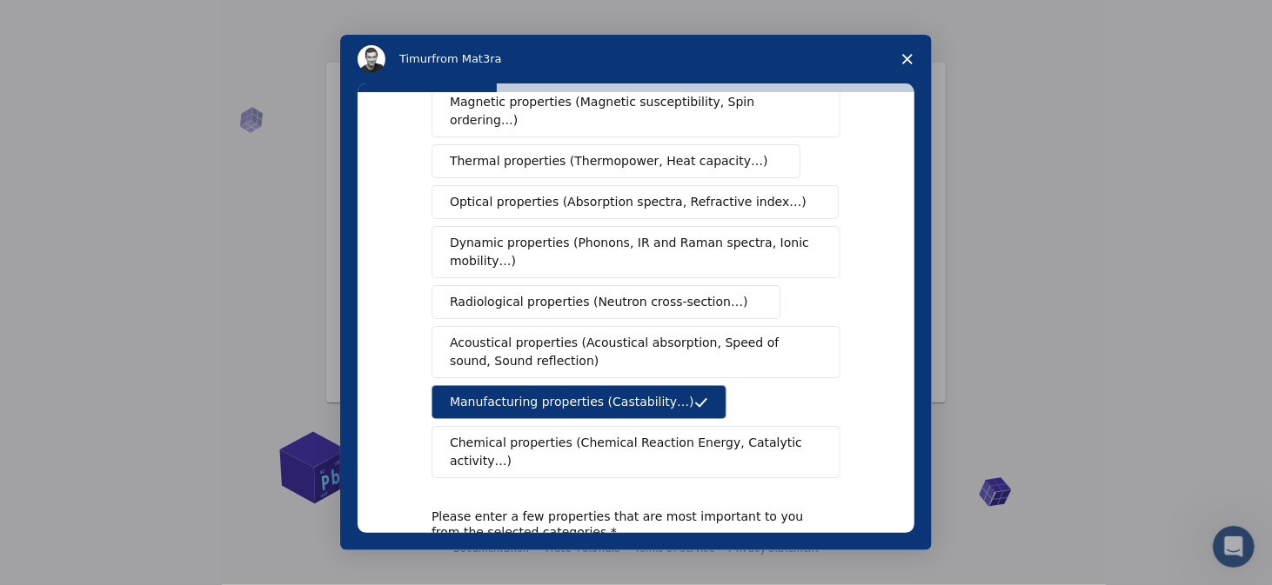
scroll to position [339, 0]
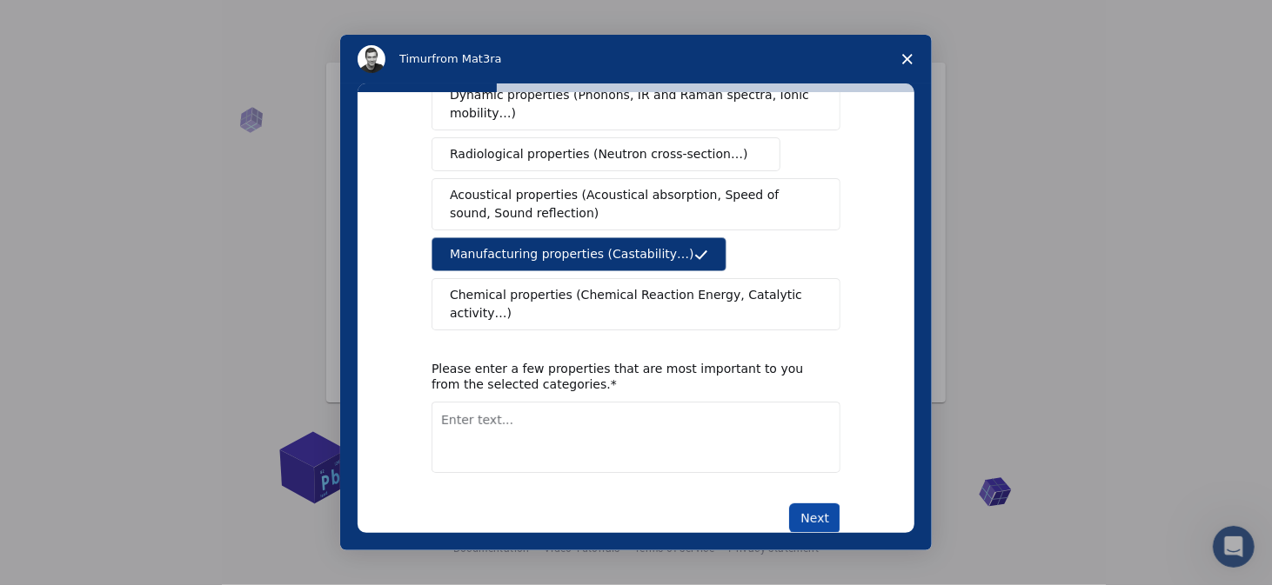
click at [817, 504] on button "Next" at bounding box center [814, 519] width 51 height 30
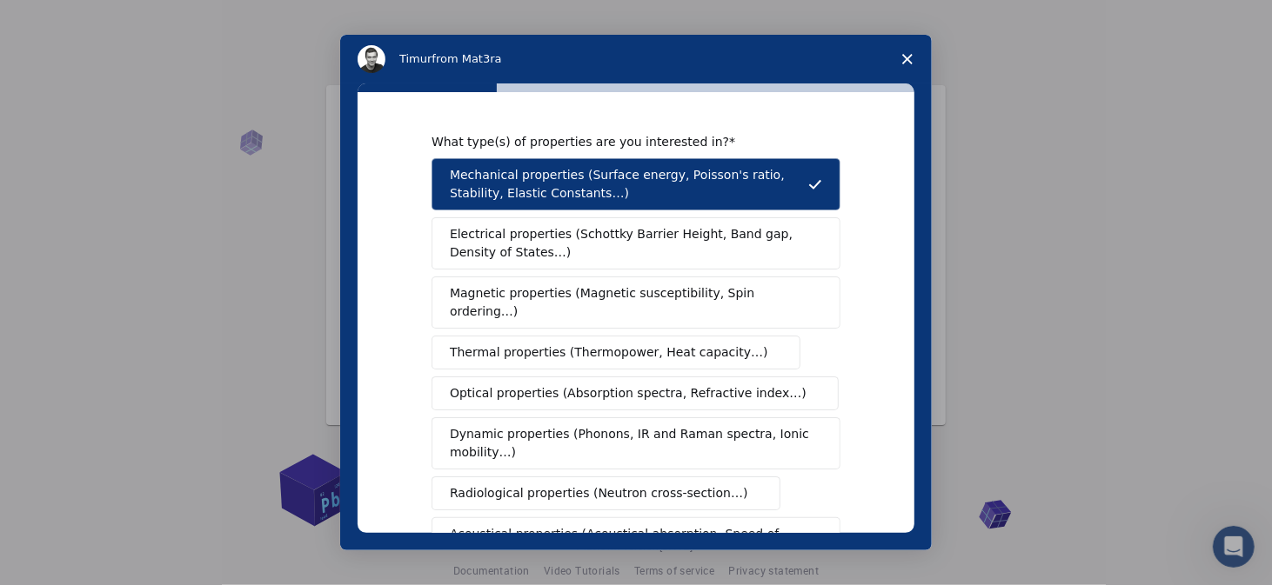
scroll to position [0, 0]
click at [910, 57] on polygon "Close survey" at bounding box center [907, 59] width 10 height 10
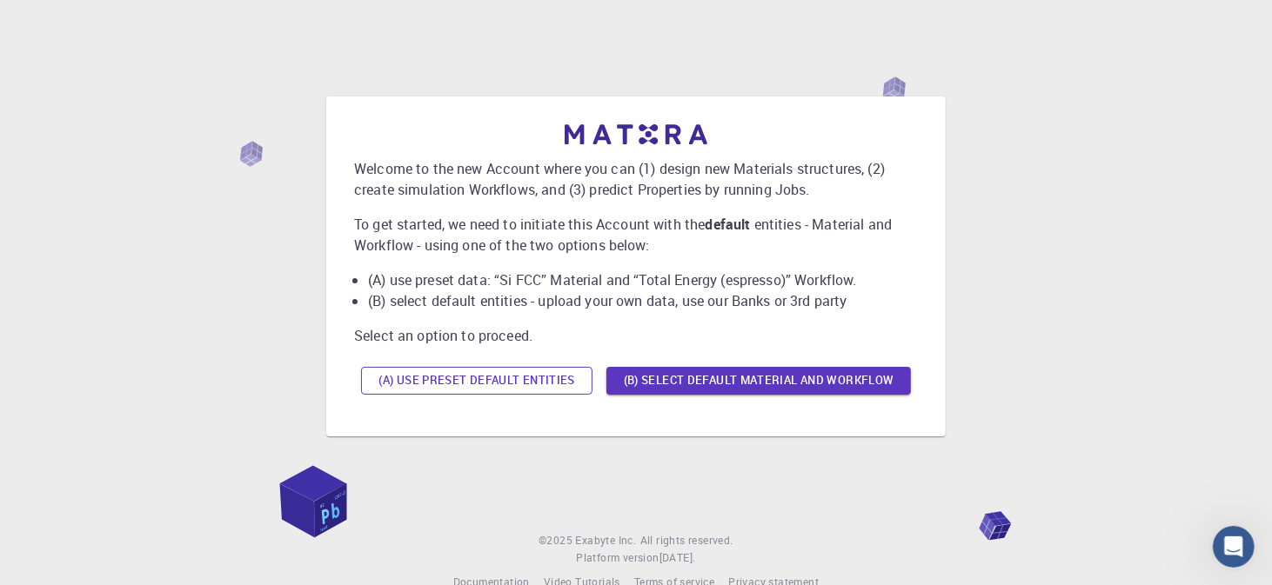
click at [484, 384] on button "(A) Use preset default entities" at bounding box center [476, 381] width 231 height 28
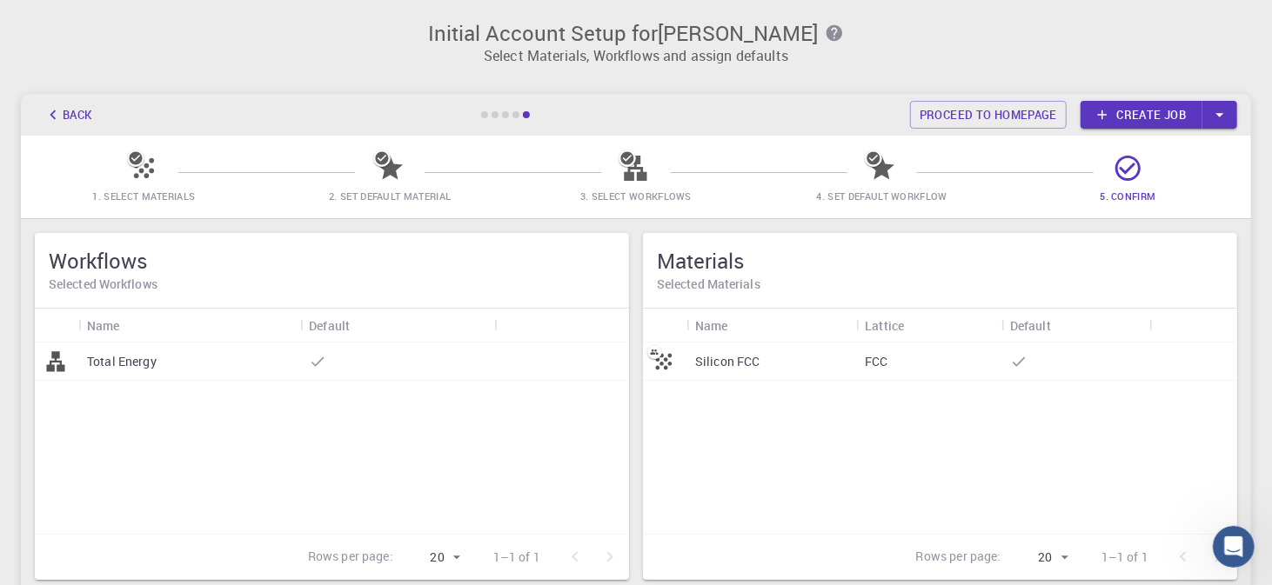
click at [162, 192] on span "1. Select Materials" at bounding box center [143, 196] width 103 height 13
click at [153, 165] on icon at bounding box center [144, 168] width 30 height 30
click at [1133, 116] on link "Create job" at bounding box center [1141, 115] width 122 height 28
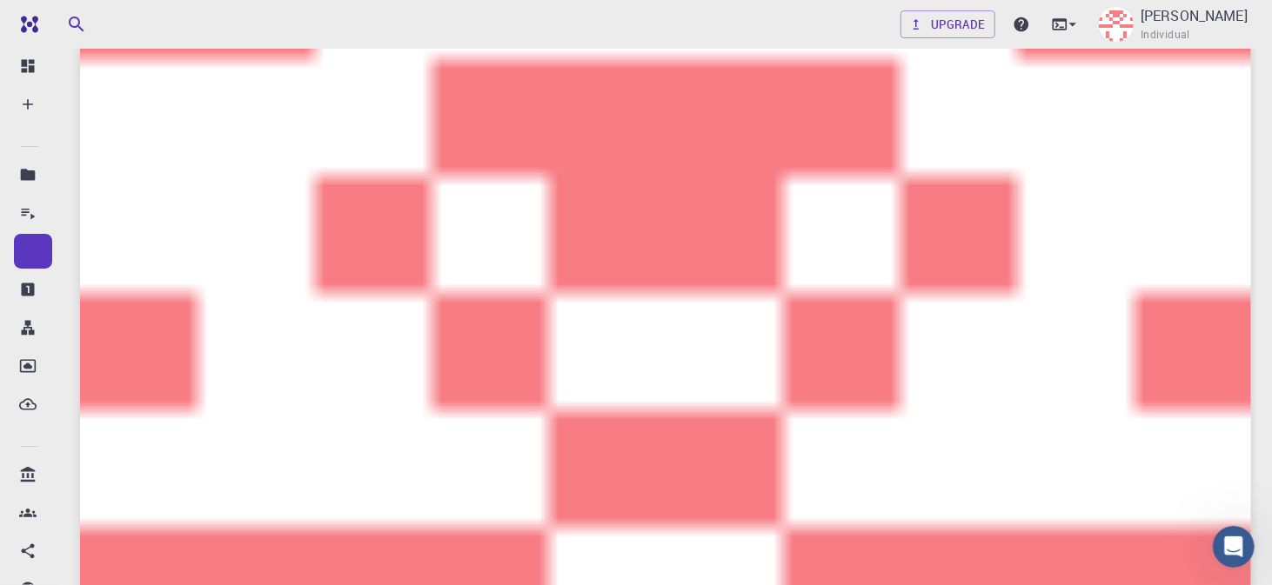
scroll to position [127, 0]
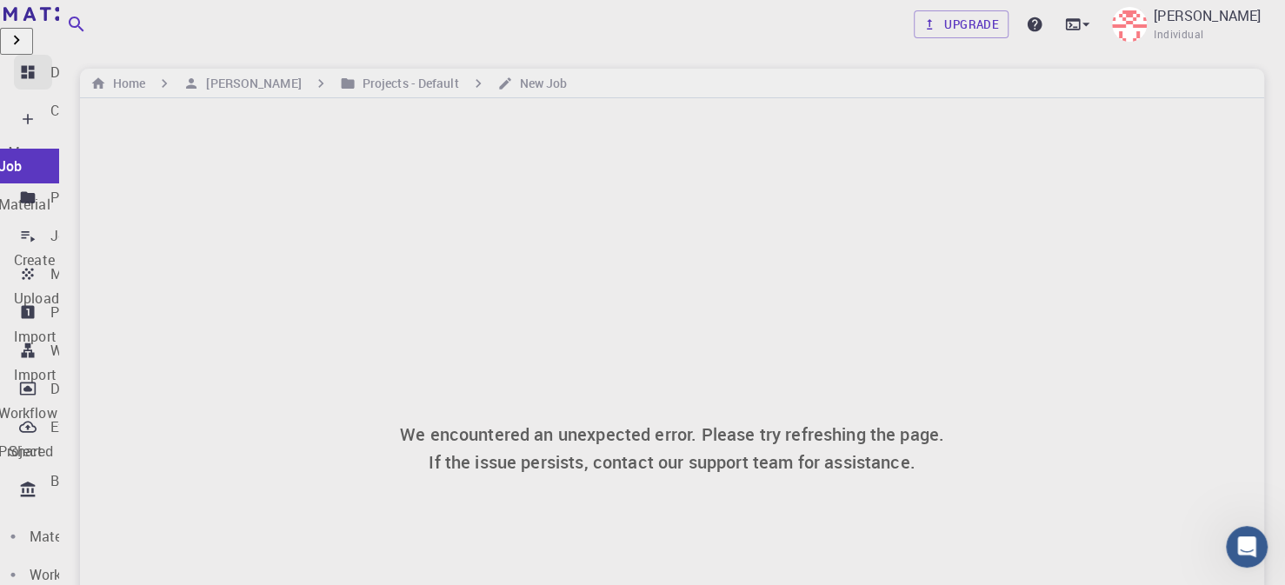
click at [57, 71] on p "Dashboard" at bounding box center [84, 72] width 69 height 21
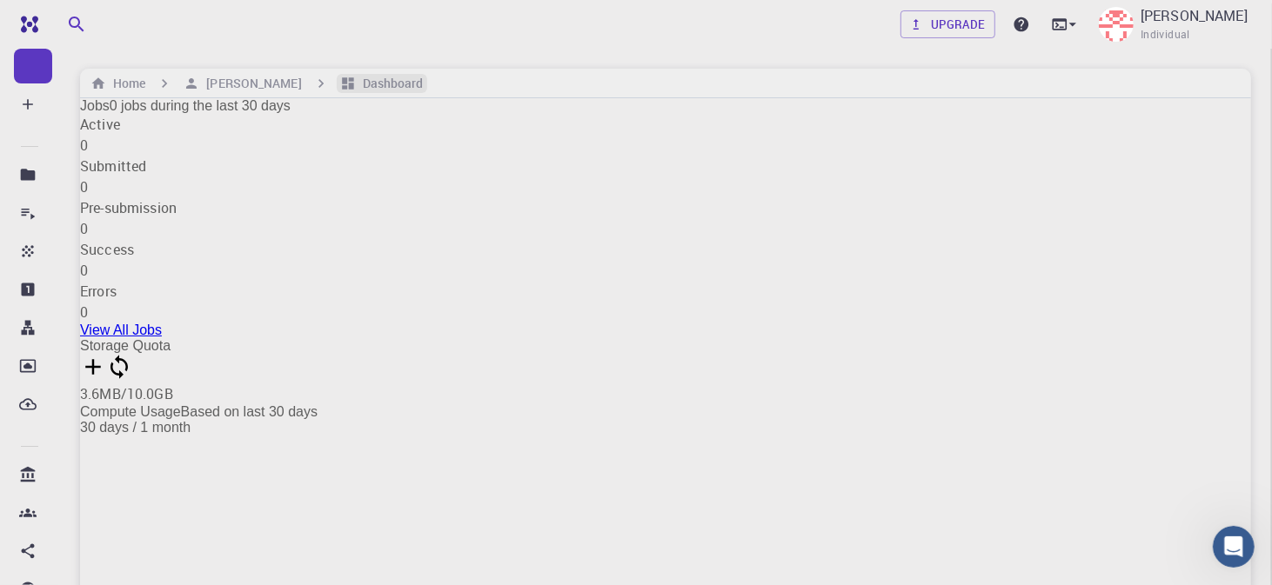
click at [424, 81] on h6 "Dashboard" at bounding box center [390, 83] width 68 height 19
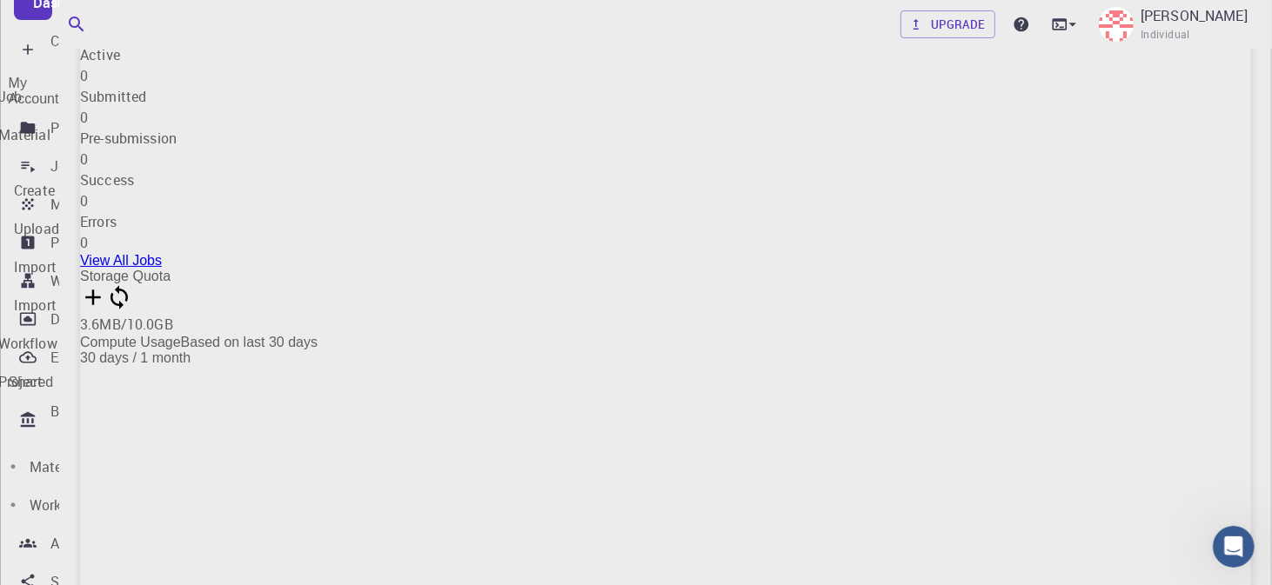
scroll to position [70, 0]
click at [93, 368] on p "External Uploads" at bounding box center [103, 357] width 107 height 21
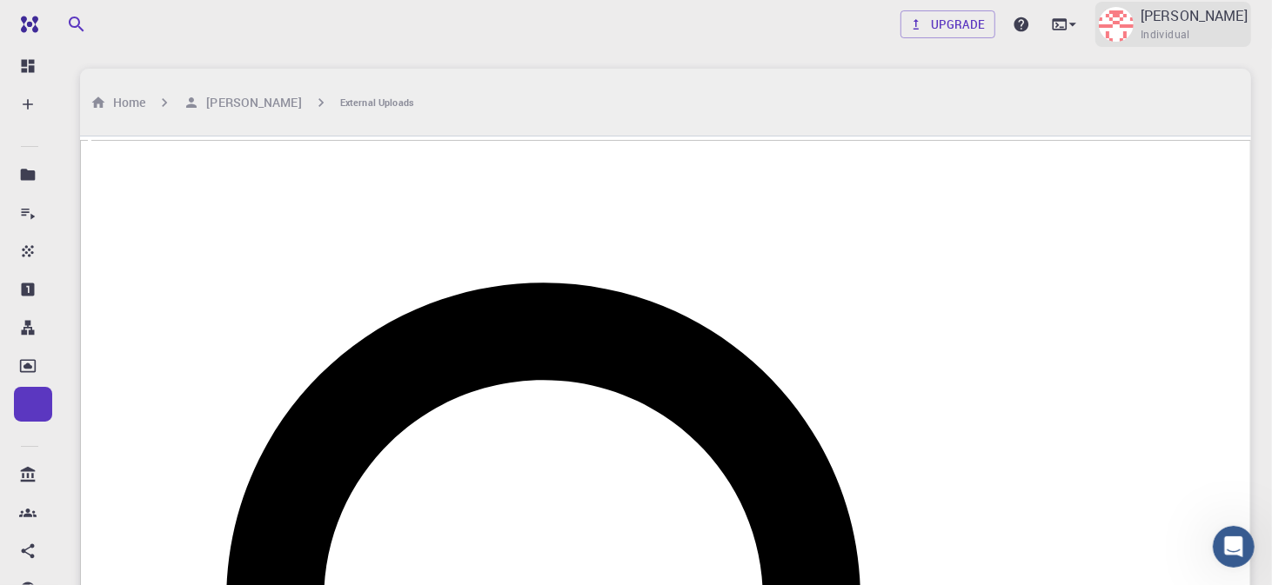
click at [1172, 16] on p "[PERSON_NAME]" at bounding box center [1193, 15] width 107 height 21
